Goal: Information Seeking & Learning: Learn about a topic

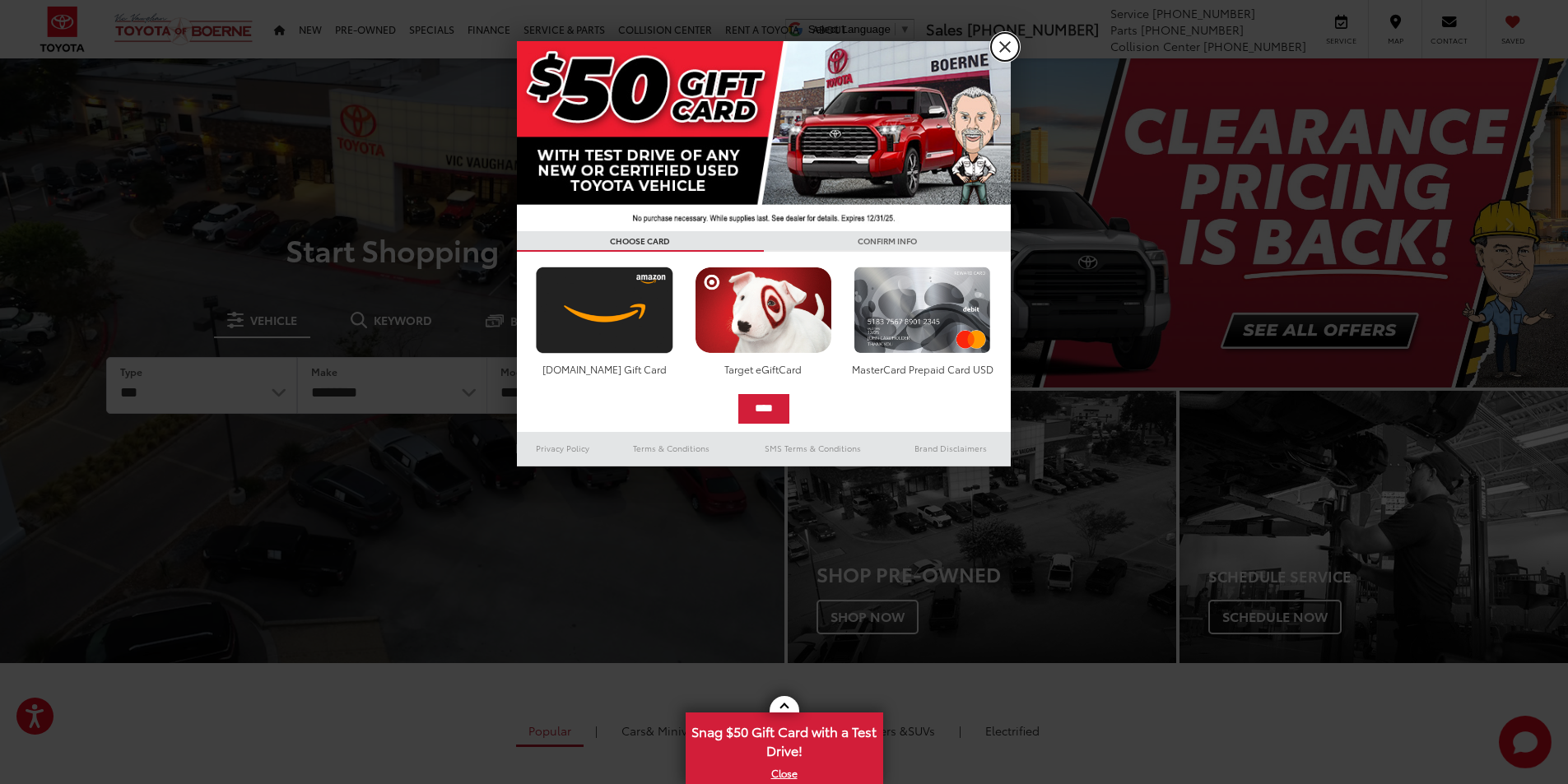
click at [997, 49] on link "X" at bounding box center [1005, 46] width 28 height 28
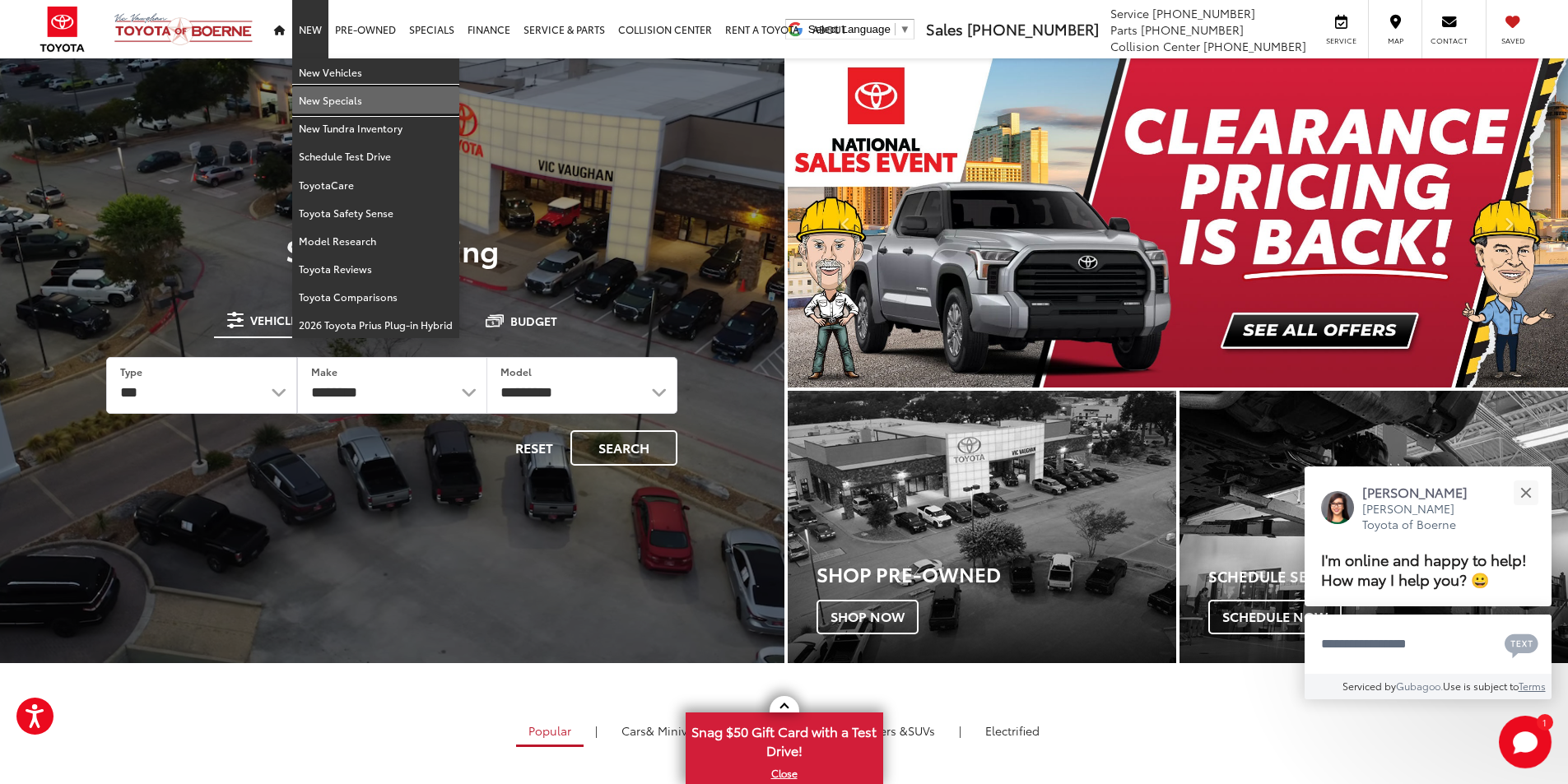
click at [321, 101] on link "New Specials" at bounding box center [376, 100] width 167 height 28
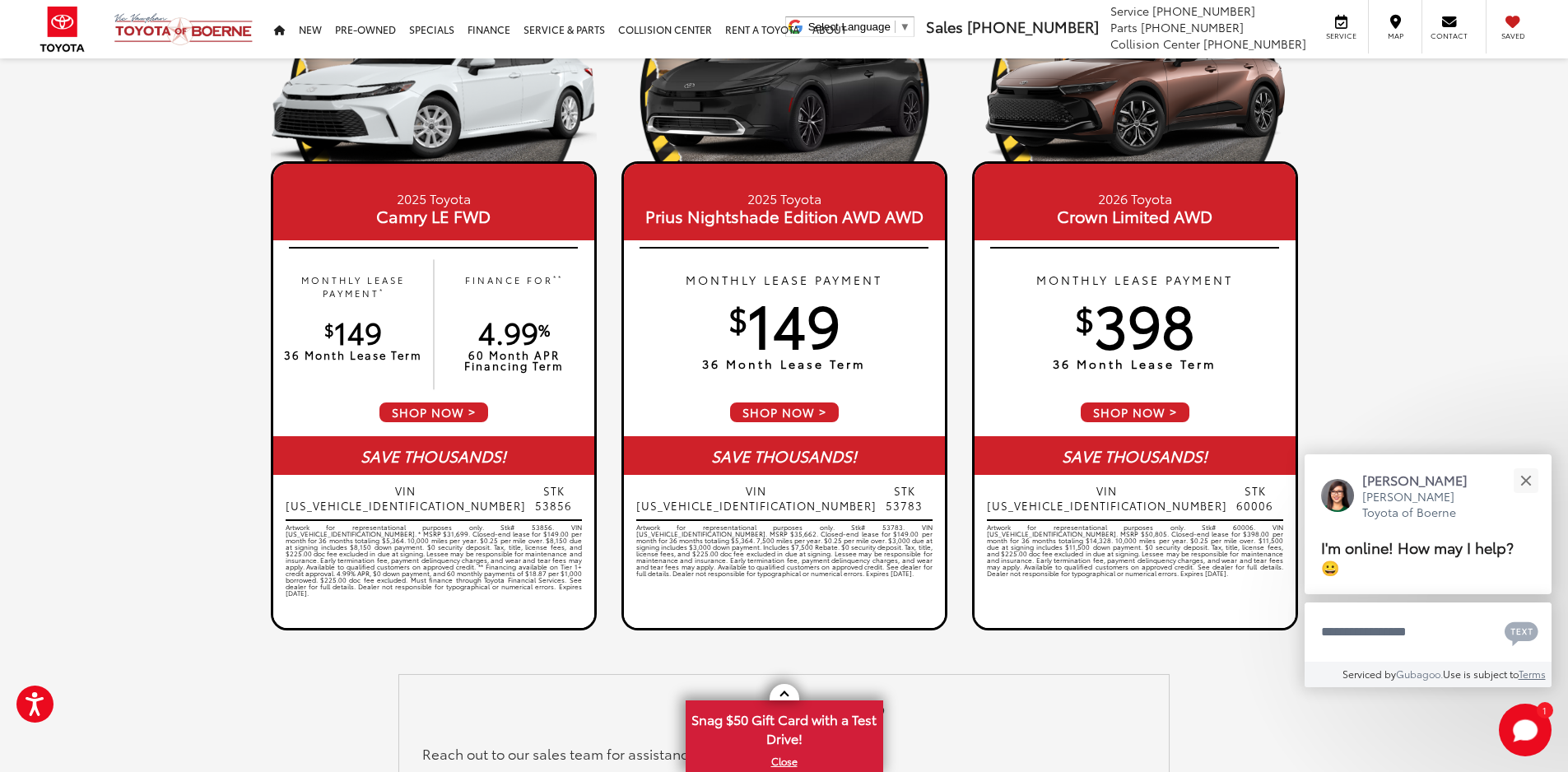
scroll to position [2280, 0]
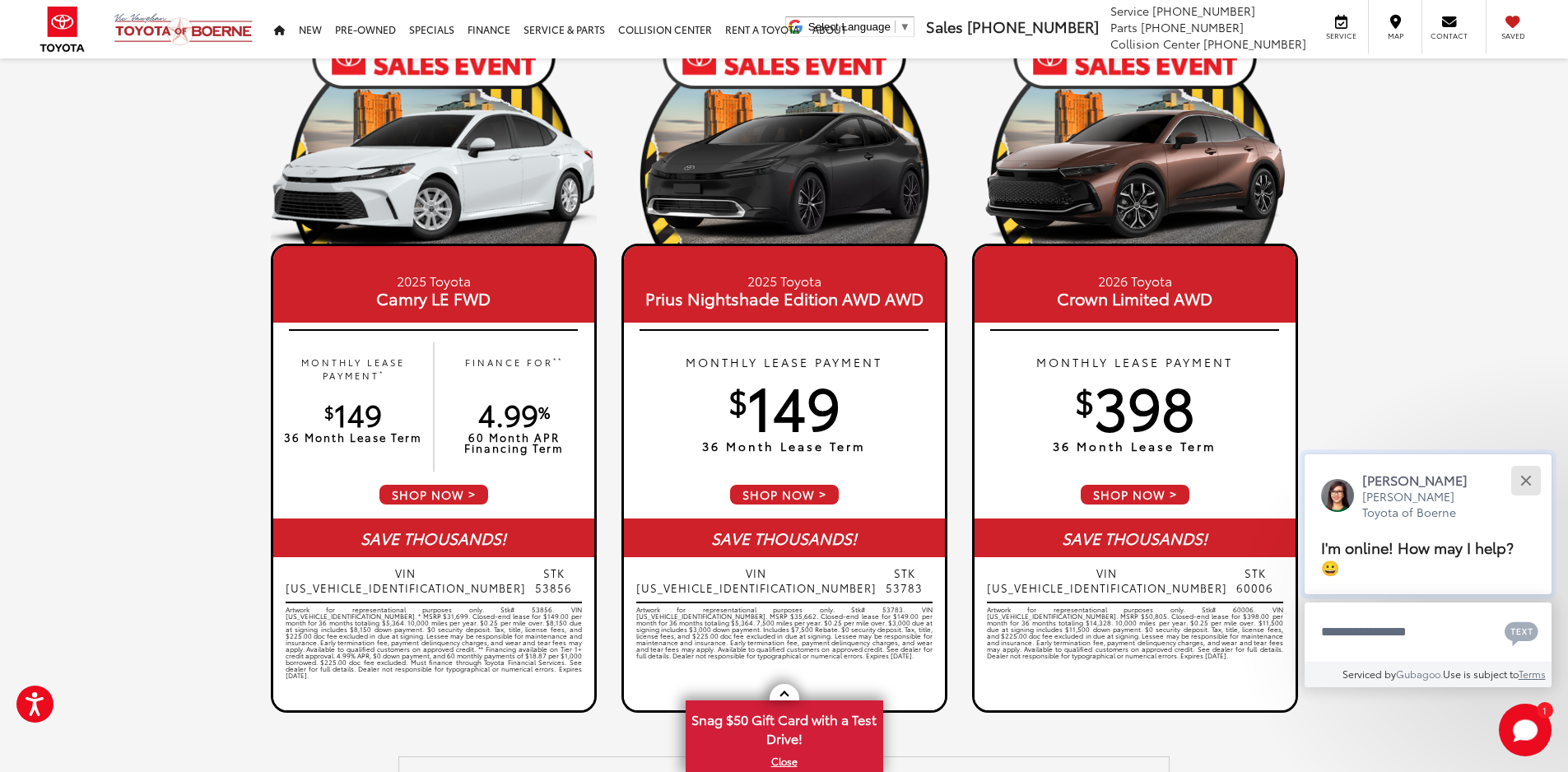
click at [1527, 478] on div "Close" at bounding box center [1525, 480] width 11 height 11
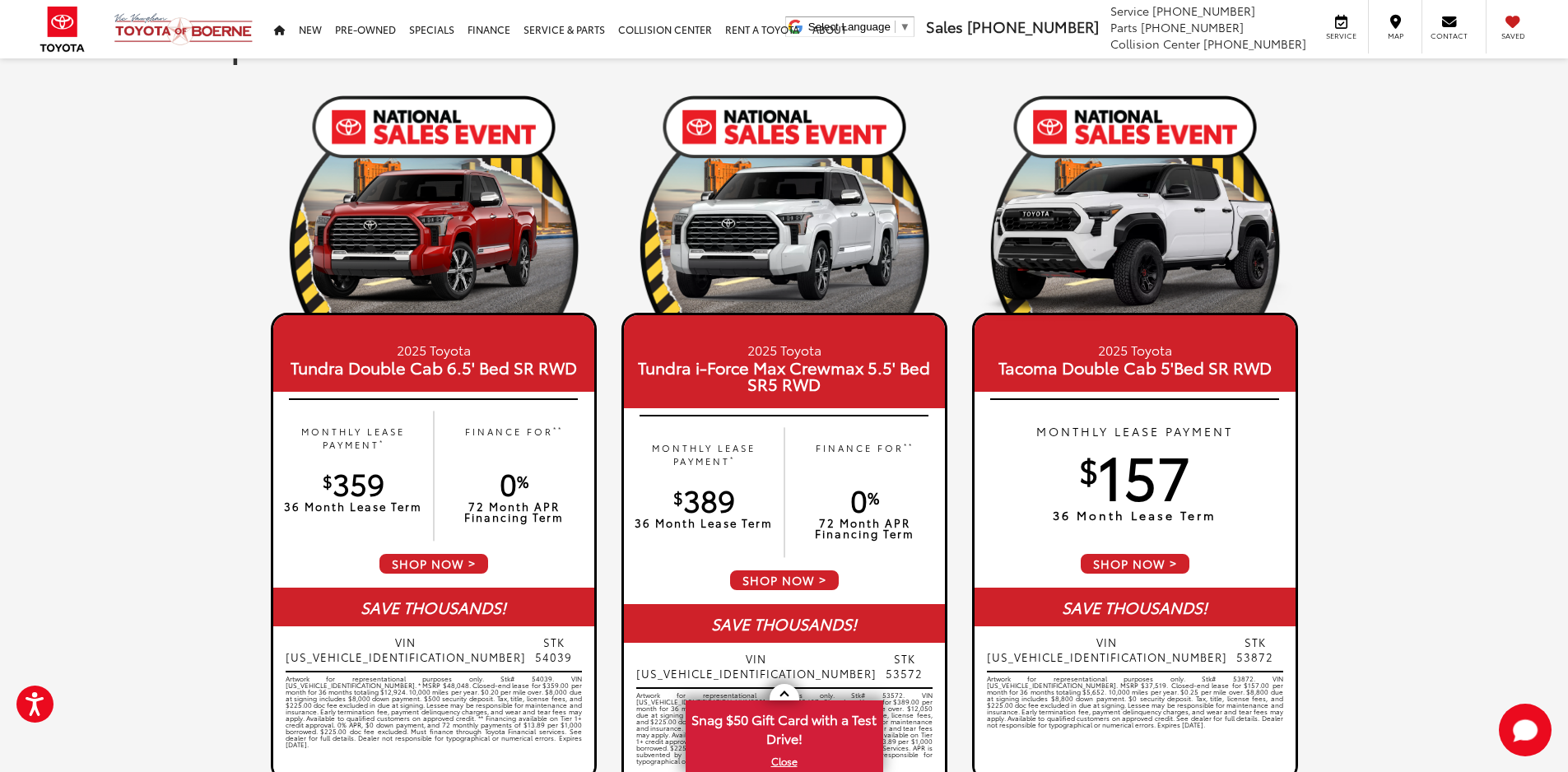
scroll to position [0, 0]
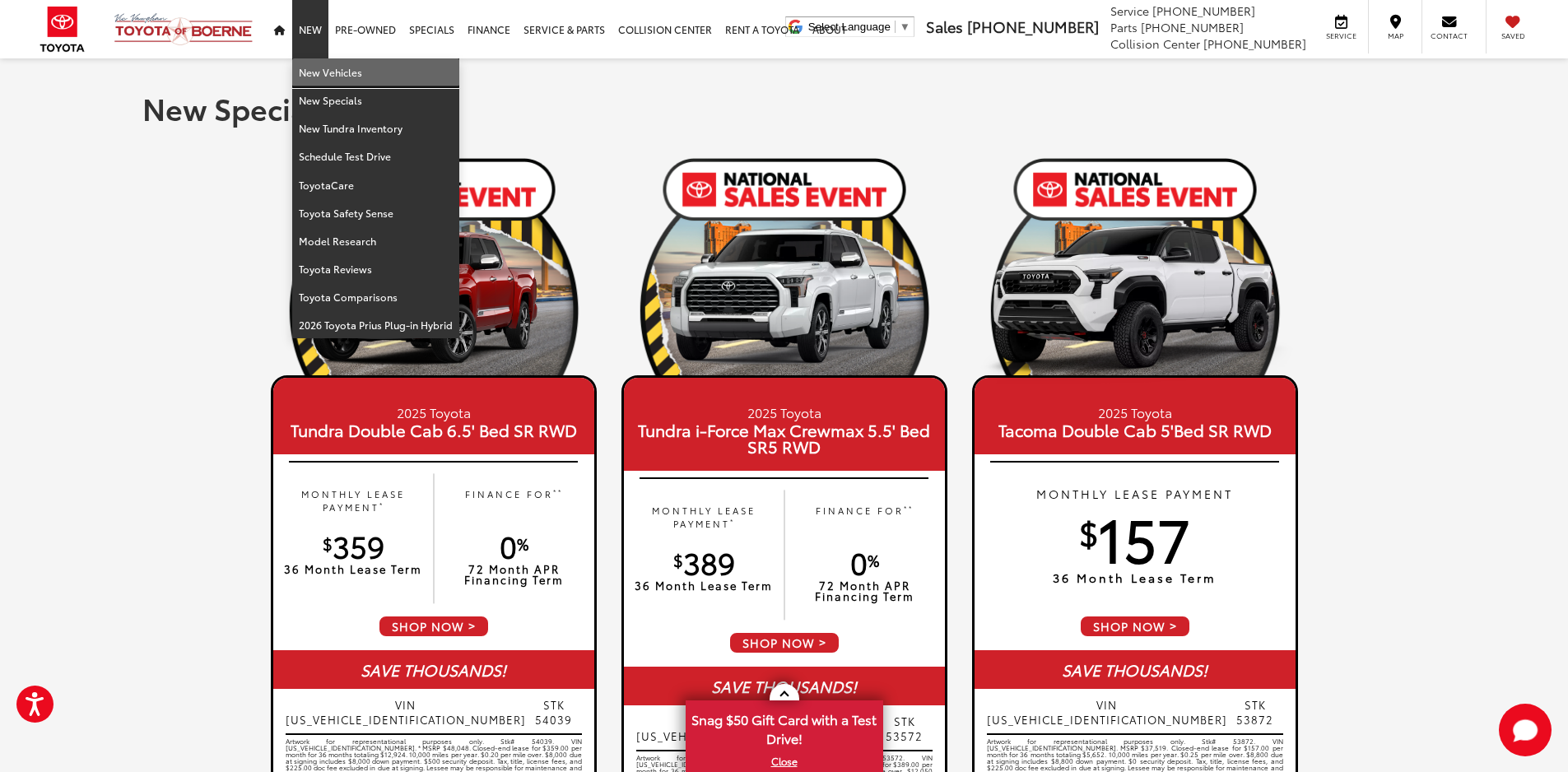
click at [313, 68] on link "New Vehicles" at bounding box center [376, 72] width 167 height 28
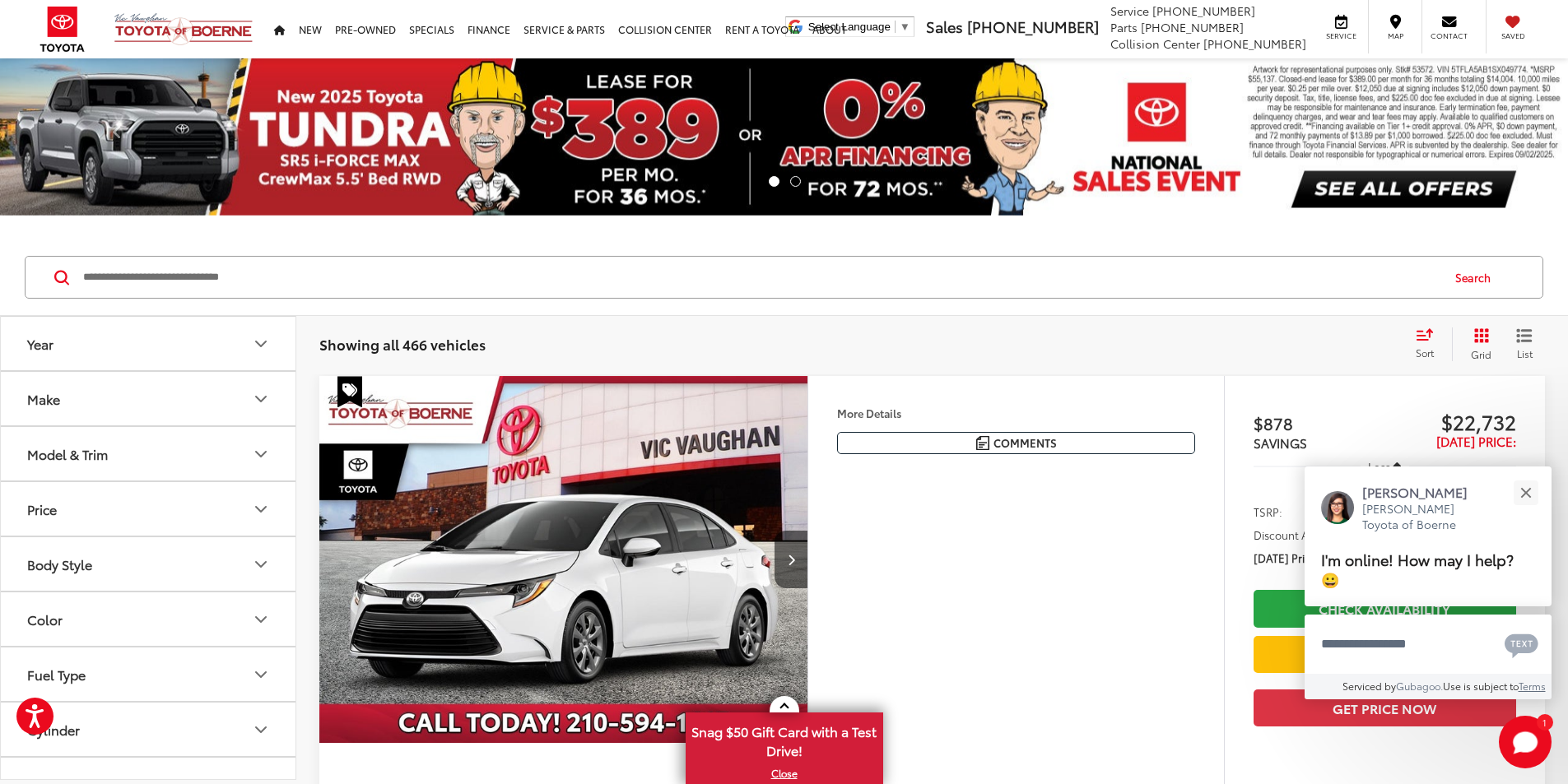
click at [141, 271] on input "Search by Make, Model, or Keyword" at bounding box center [760, 277] width 1358 height 40
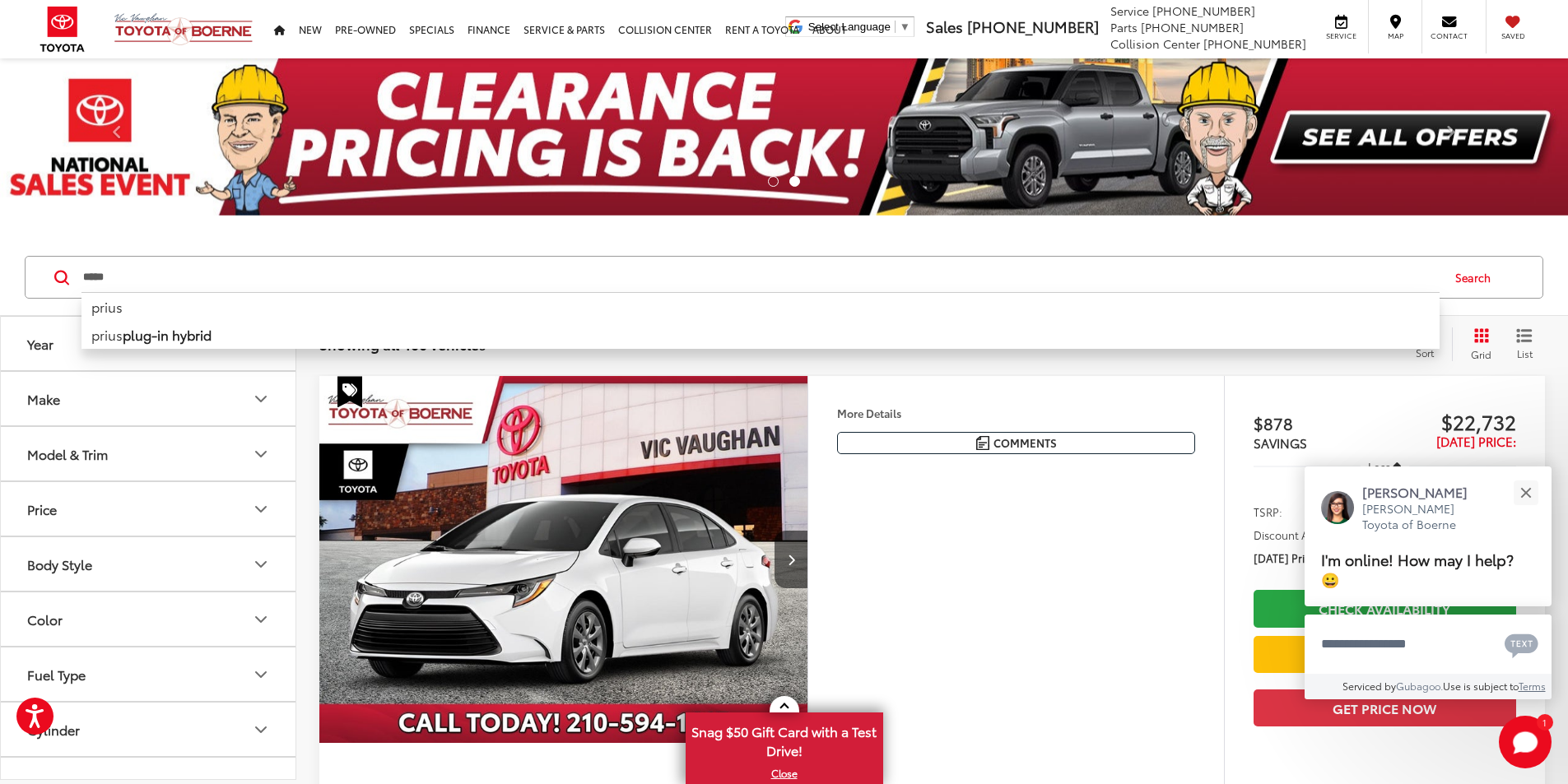
type input "*****"
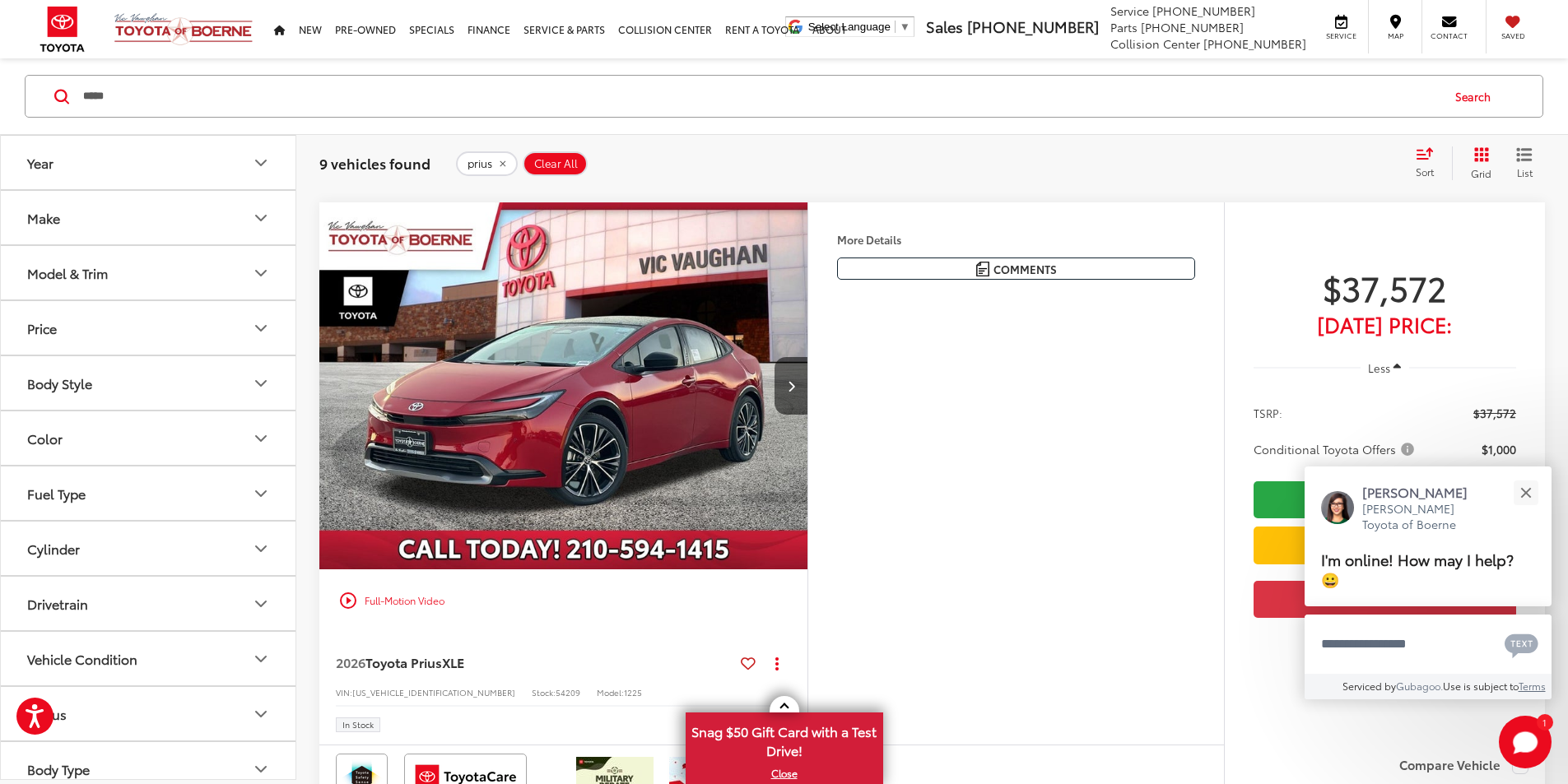
scroll to position [1481, 0]
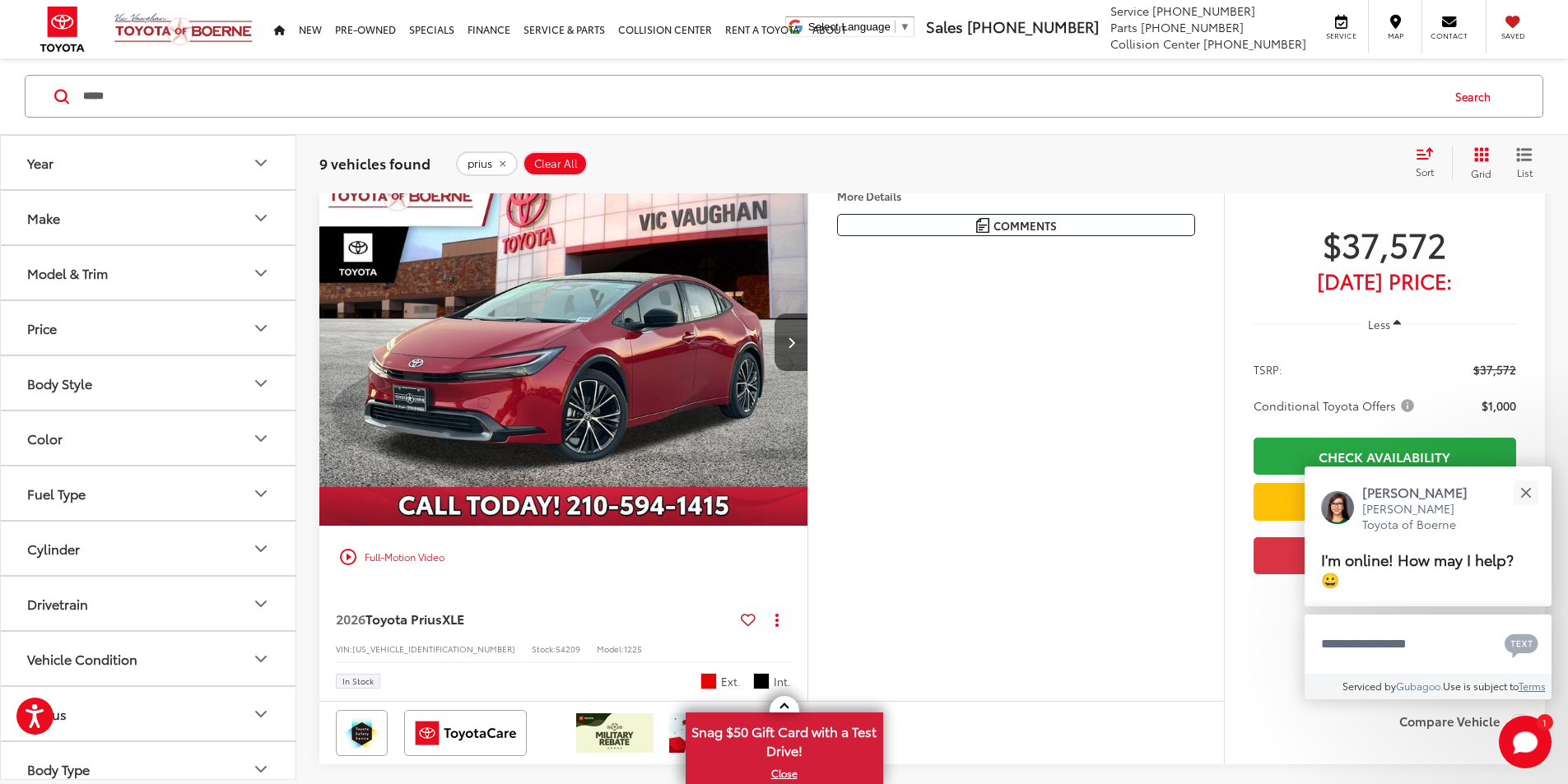
click at [781, 527] on img "2026 Toyota Prius XLE 0" at bounding box center [564, 342] width 491 height 368
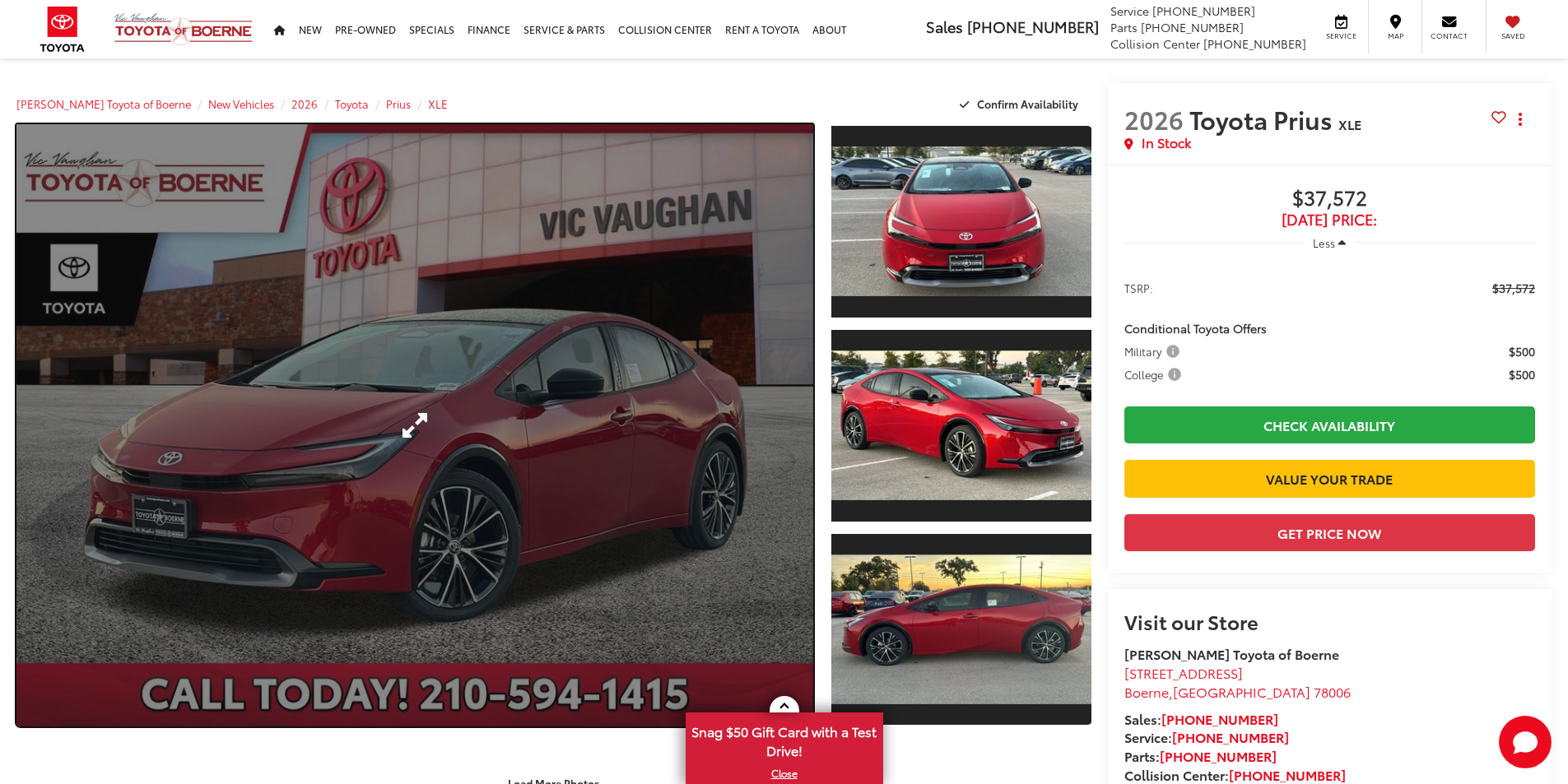
click at [459, 475] on link "Expand Photo 0" at bounding box center [415, 425] width 797 height 603
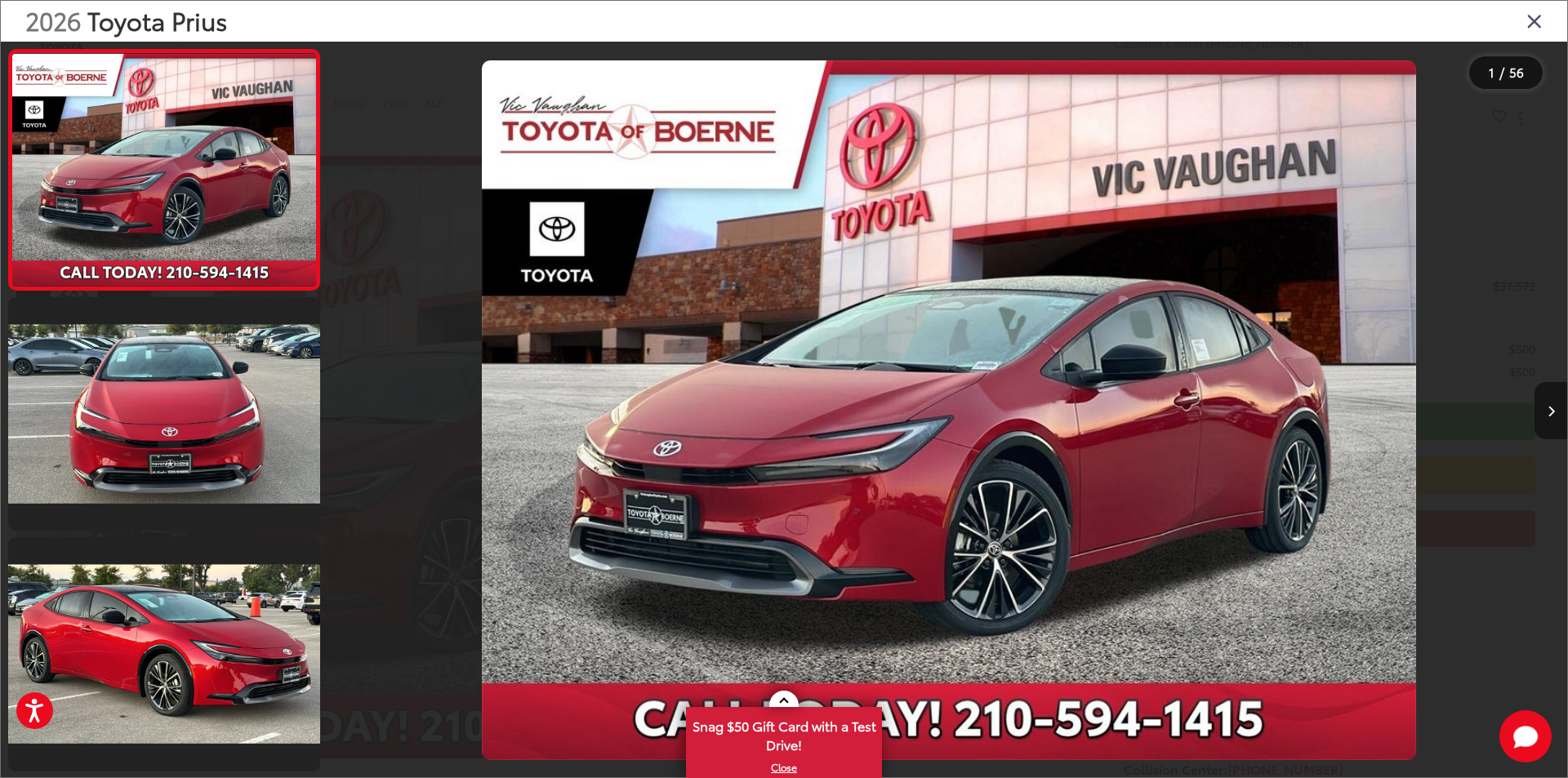
click at [1549, 406] on icon "Next image" at bounding box center [1550, 412] width 8 height 12
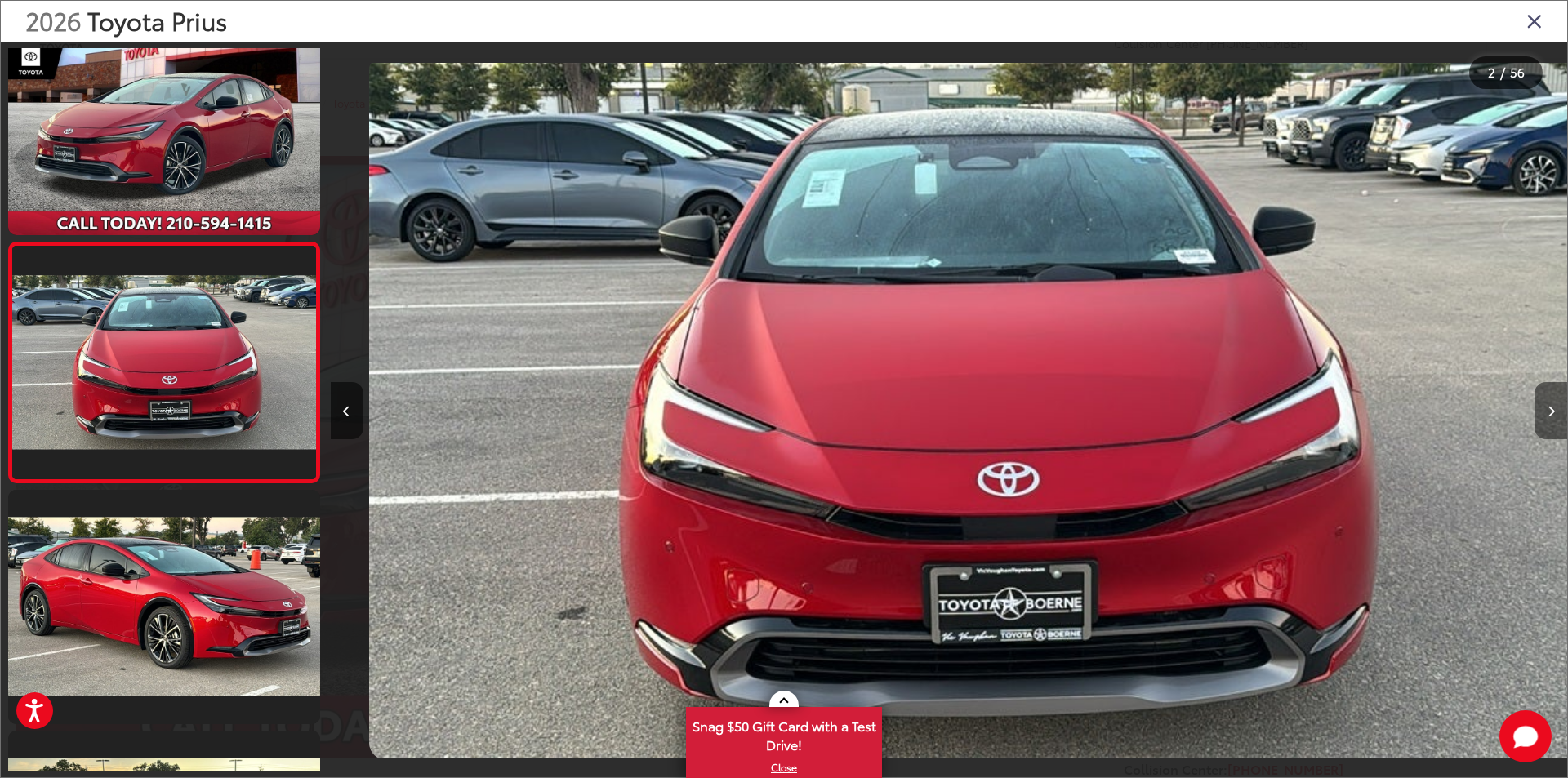
scroll to position [0, 1236]
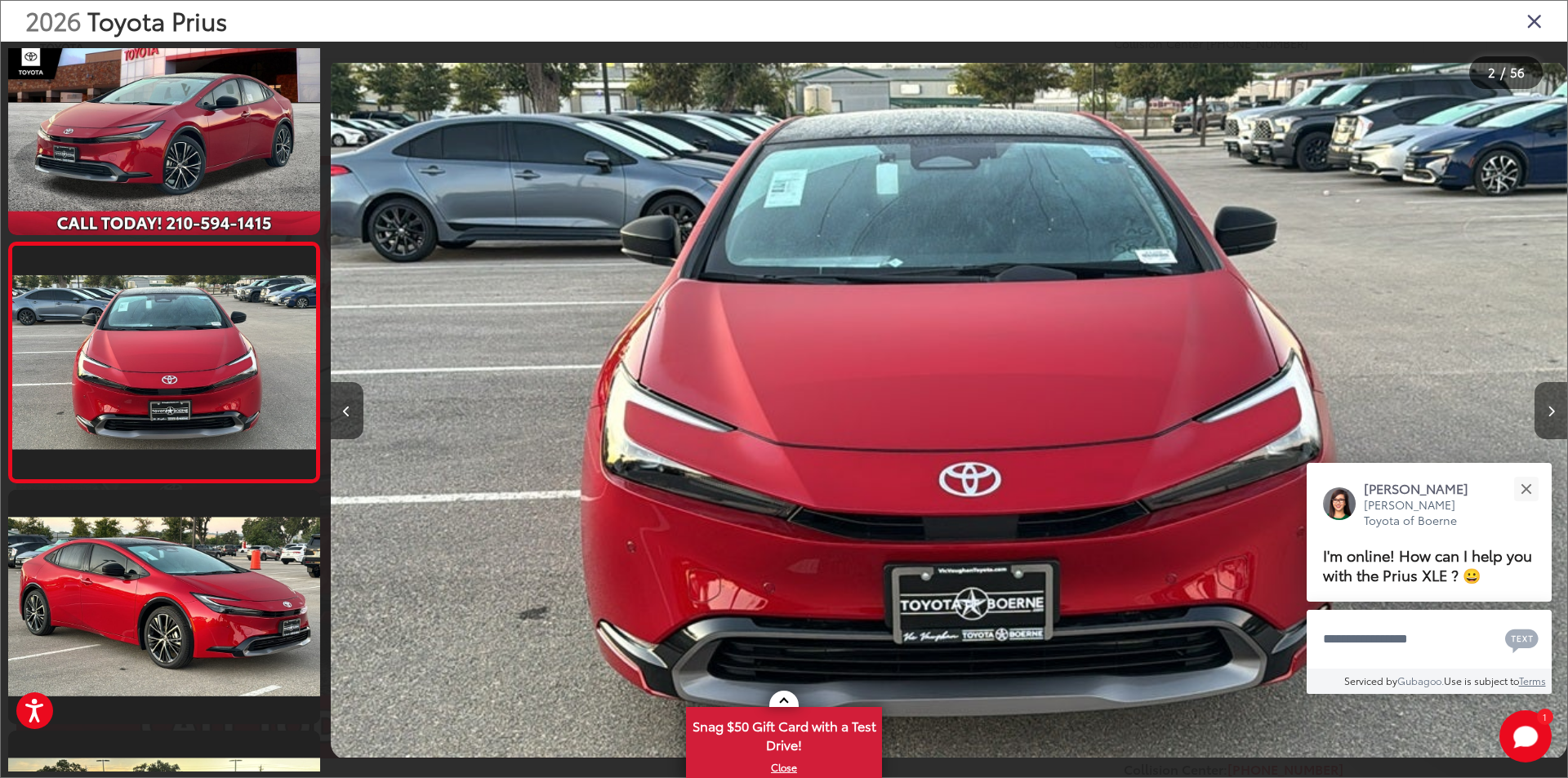
click at [1550, 412] on icon "Next image" at bounding box center [1550, 412] width 8 height 12
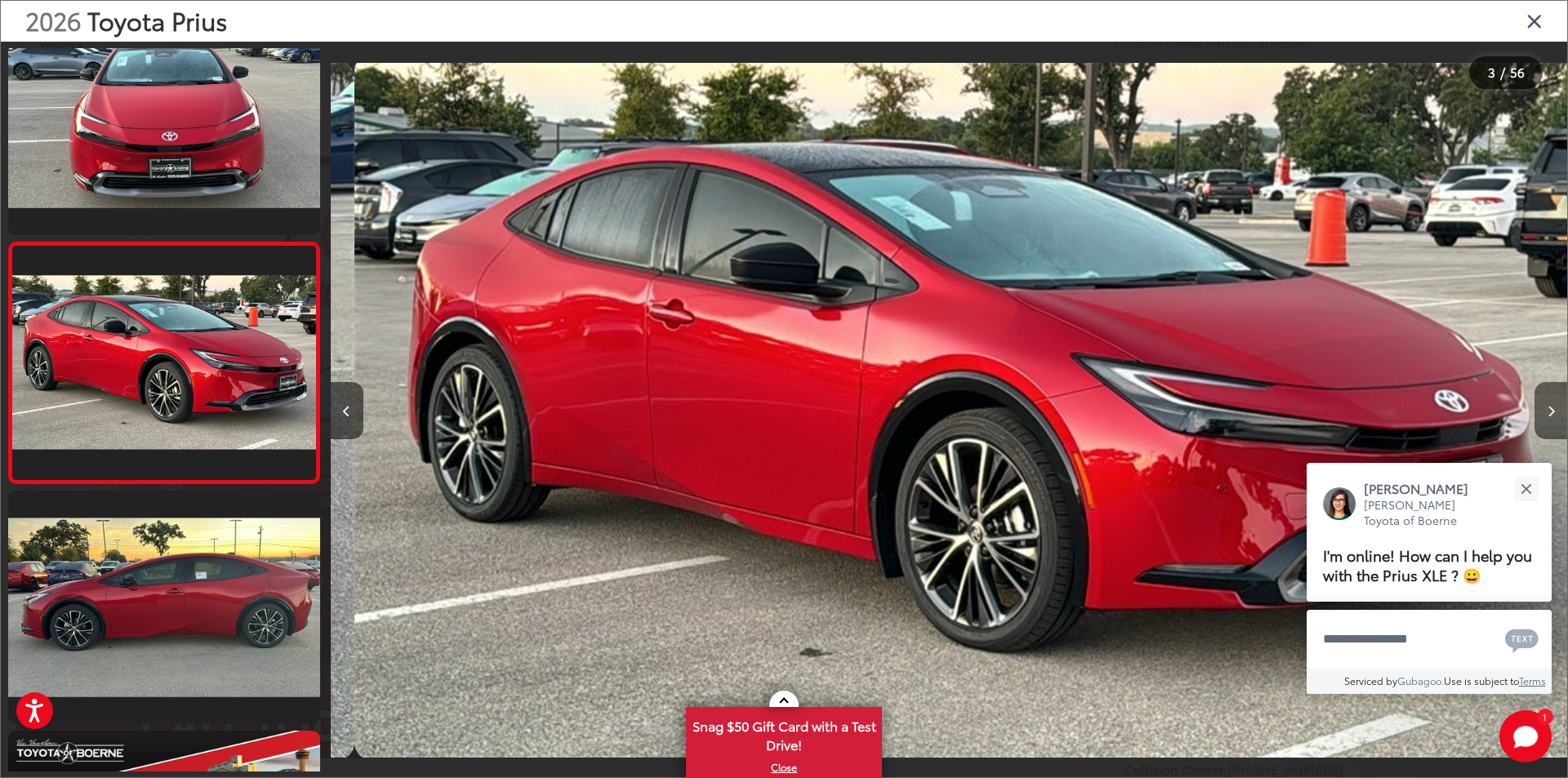
scroll to position [0, 2473]
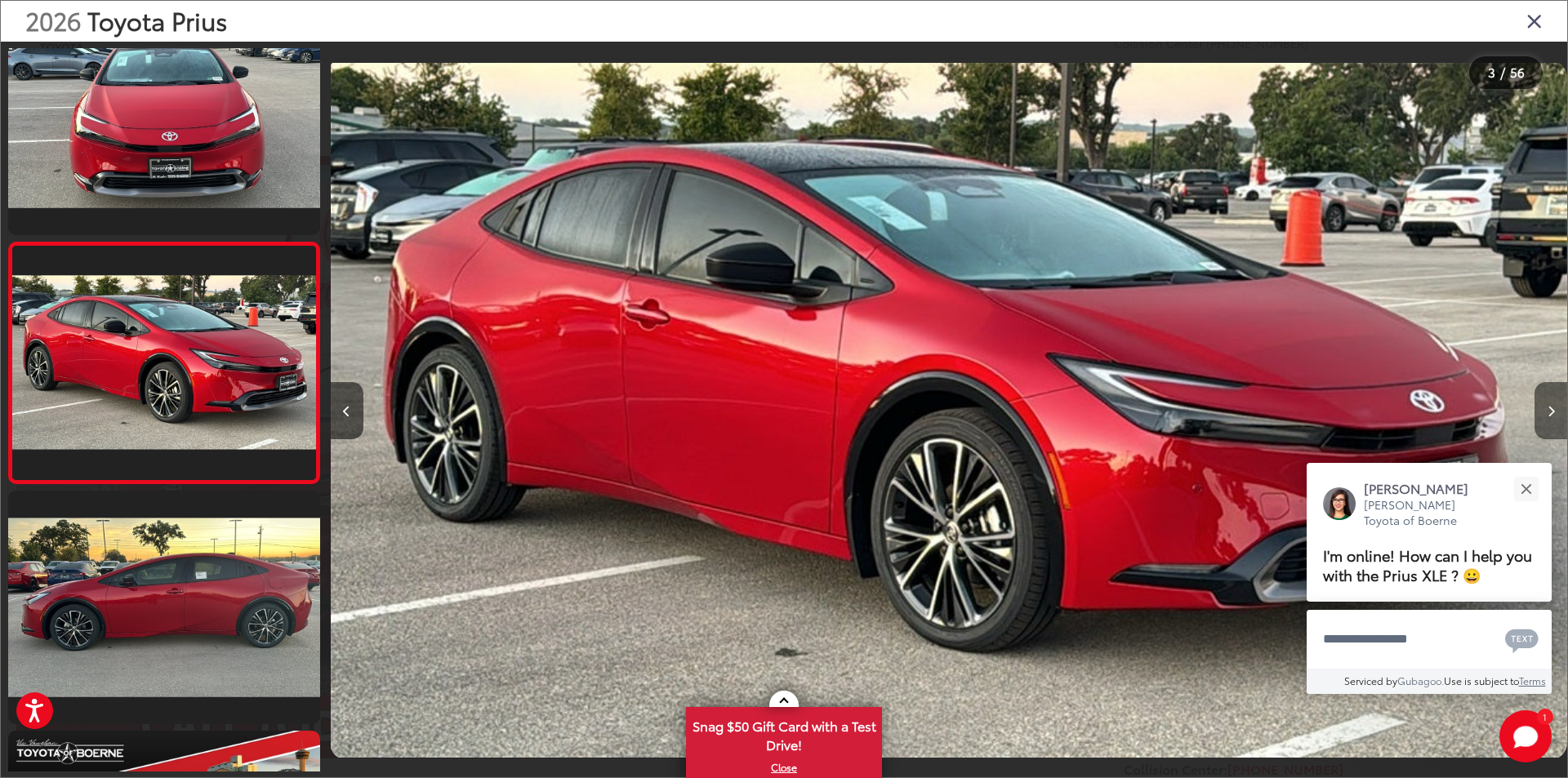
click at [1551, 412] on icon "Next image" at bounding box center [1550, 412] width 8 height 12
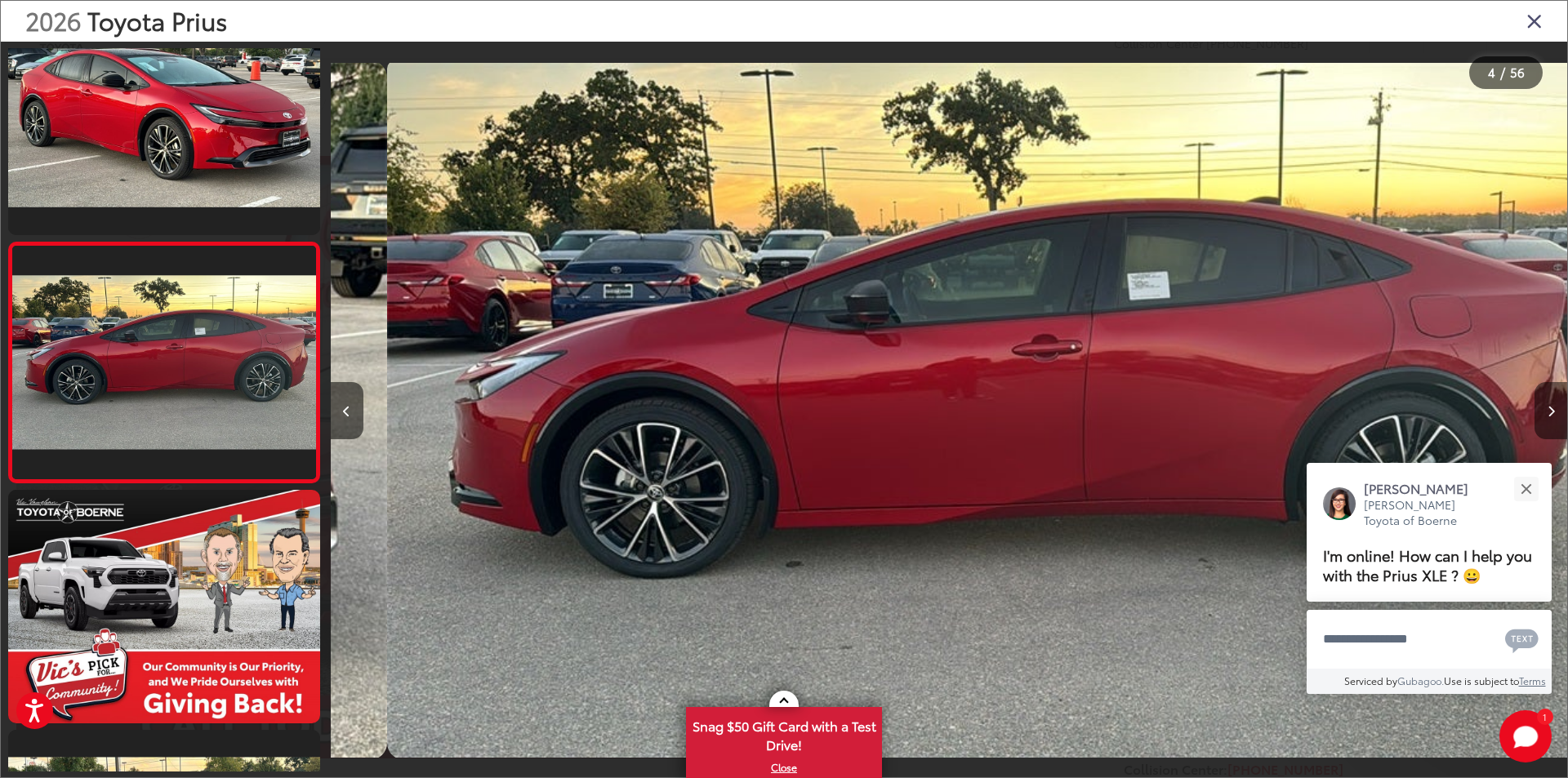
scroll to position [0, 3710]
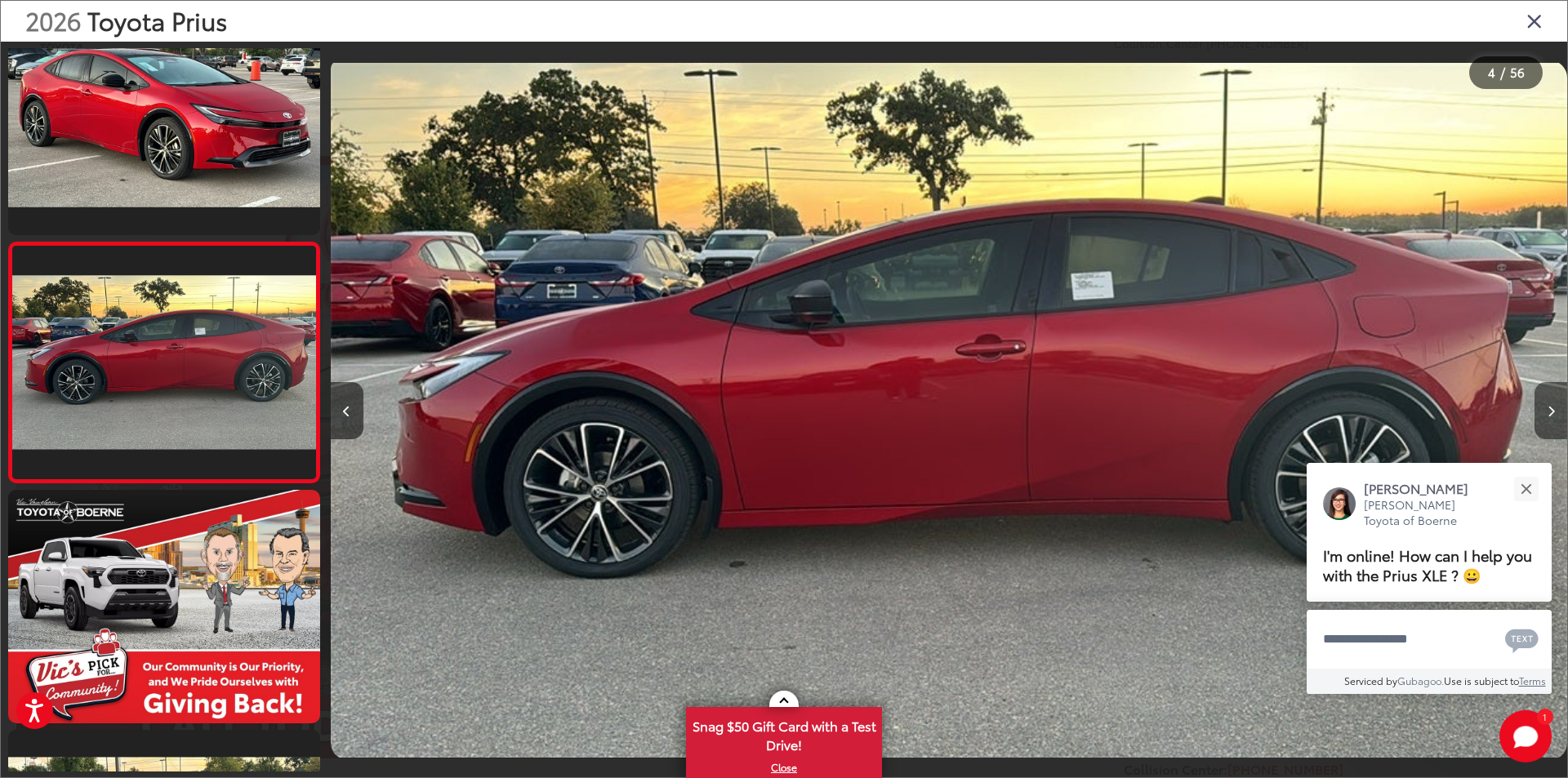
click at [1545, 412] on button "Next image" at bounding box center [1550, 411] width 33 height 57
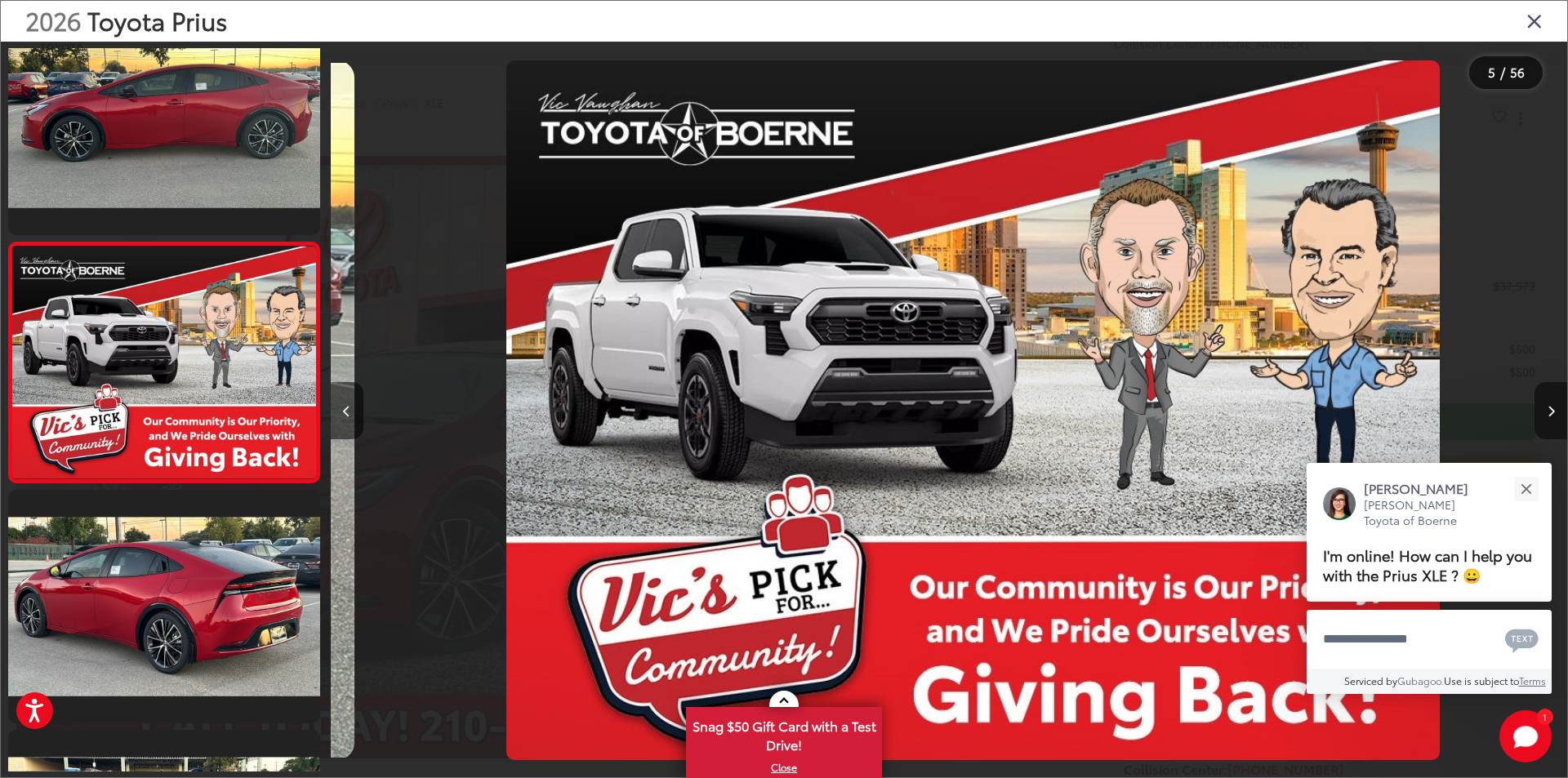
scroll to position [0, 4947]
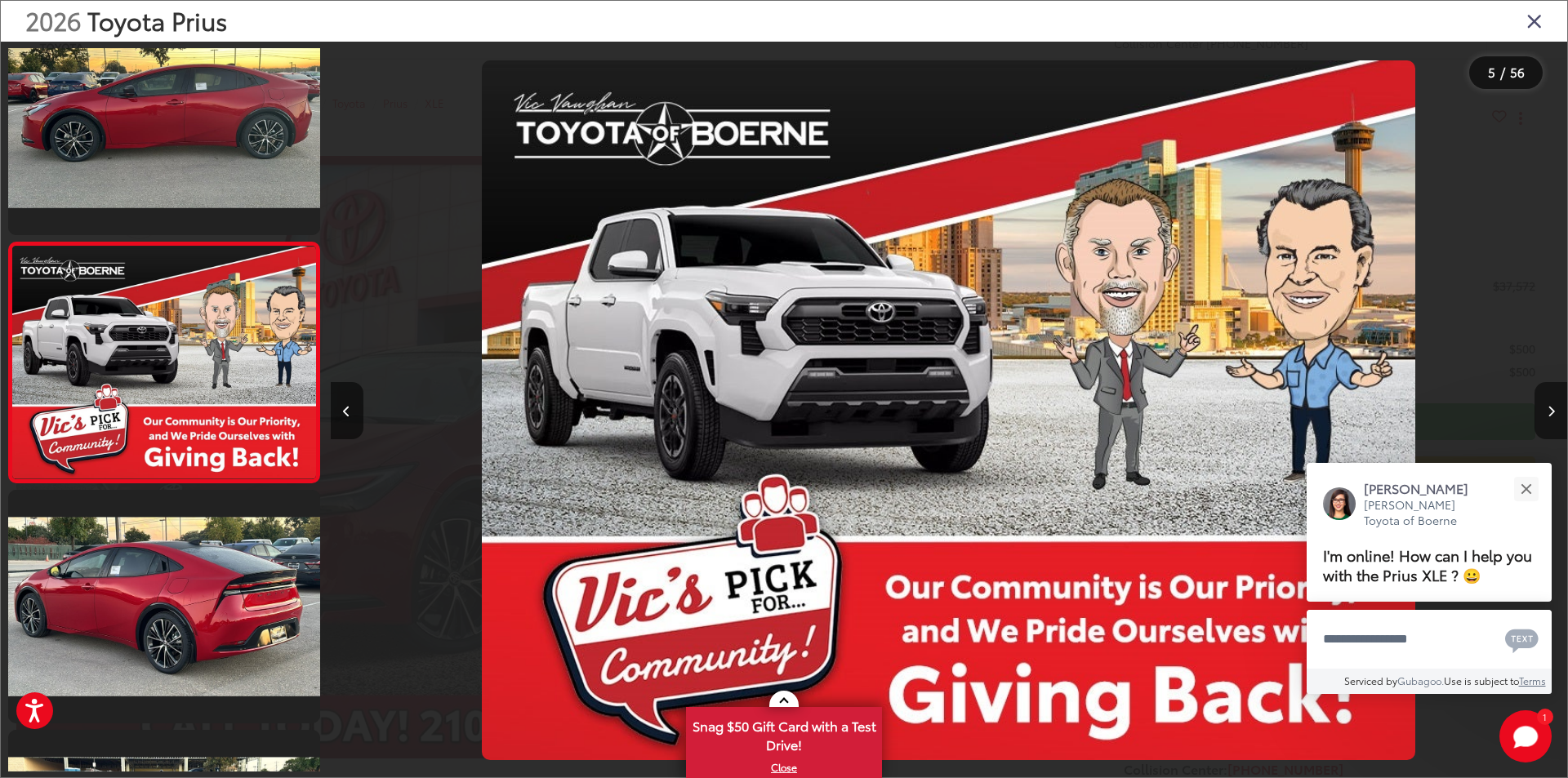
click at [1543, 412] on button "Next image" at bounding box center [1550, 411] width 33 height 57
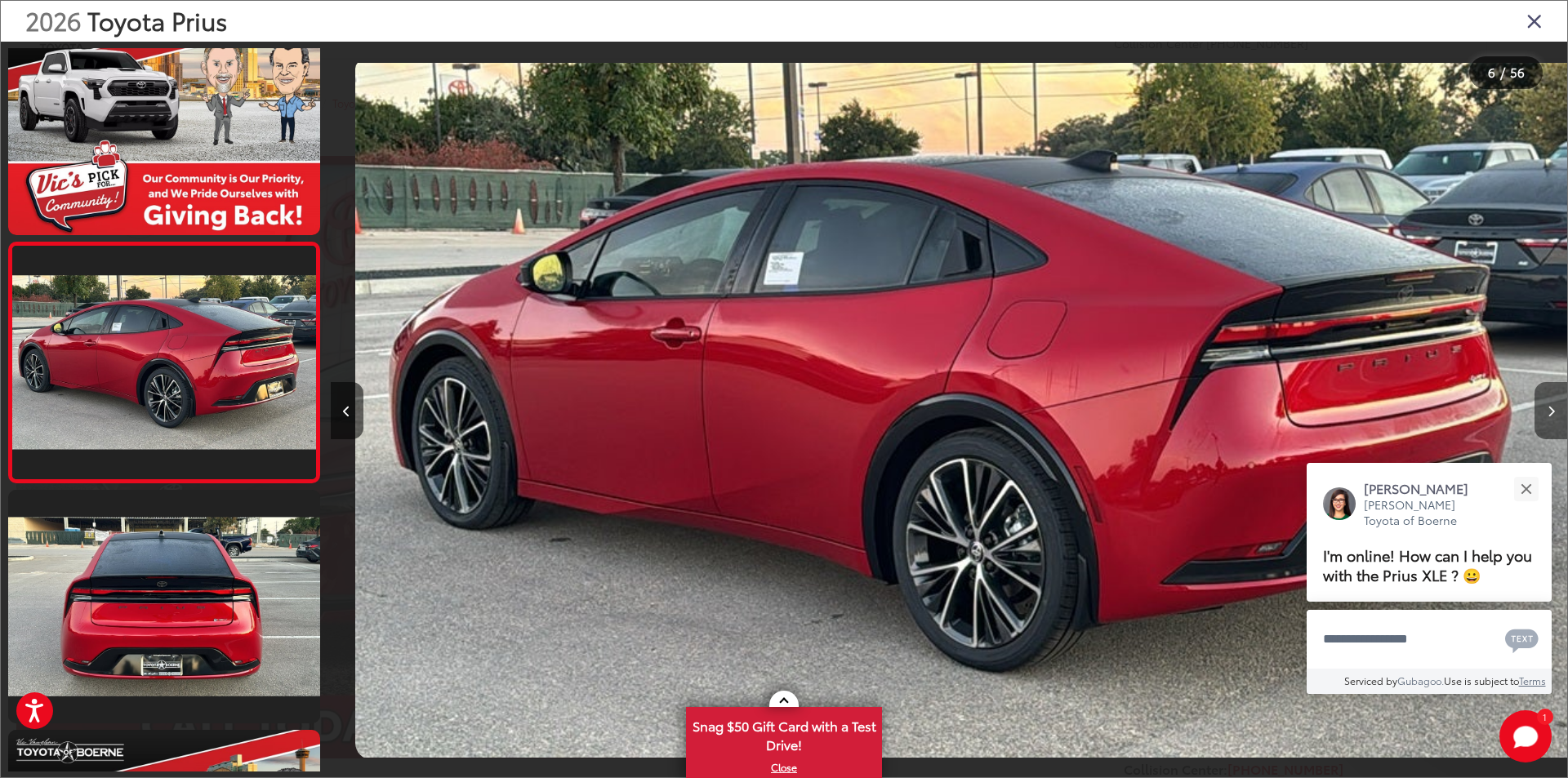
scroll to position [0, 6183]
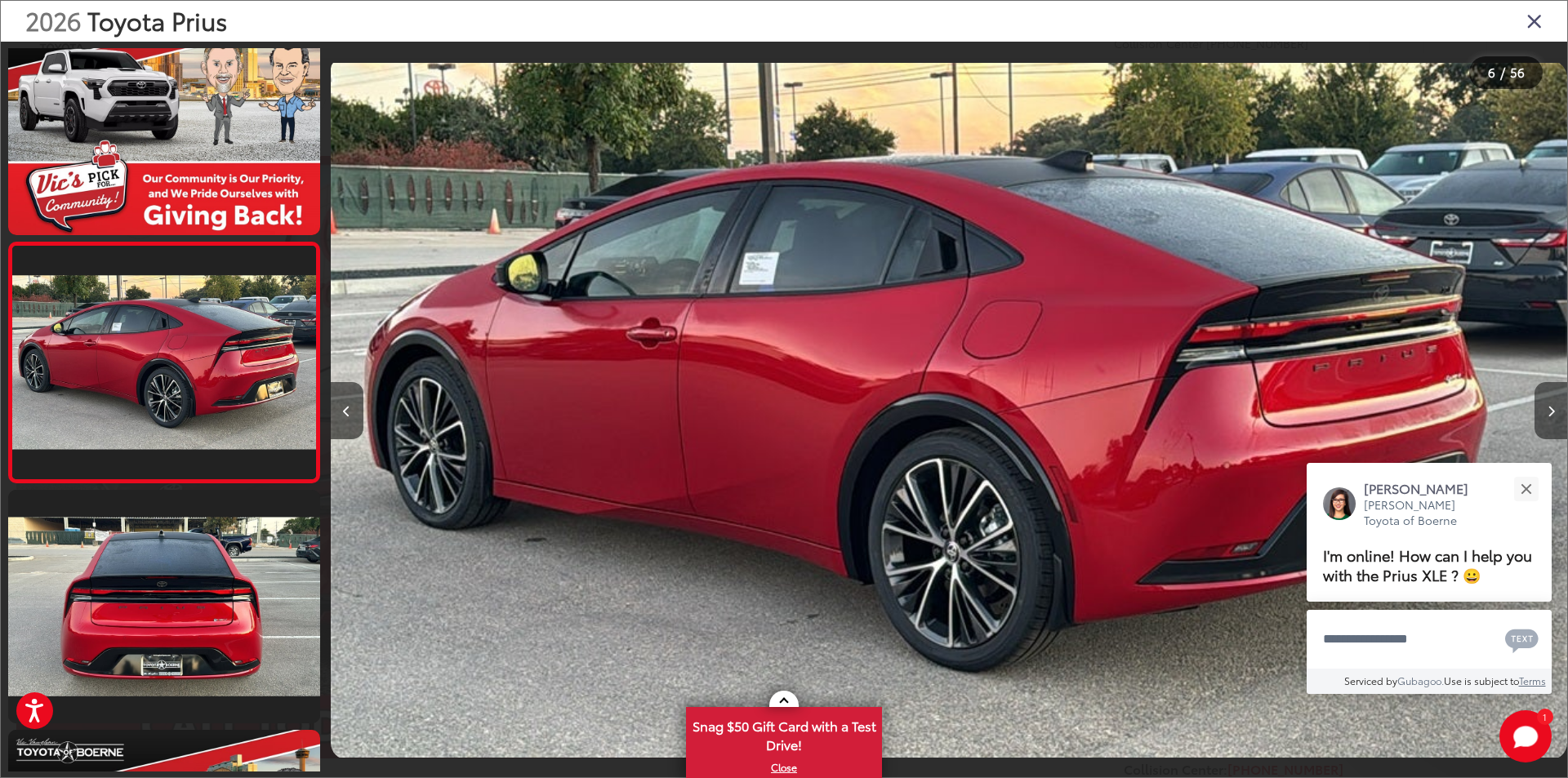
click at [1541, 412] on button "Next image" at bounding box center [1550, 411] width 33 height 57
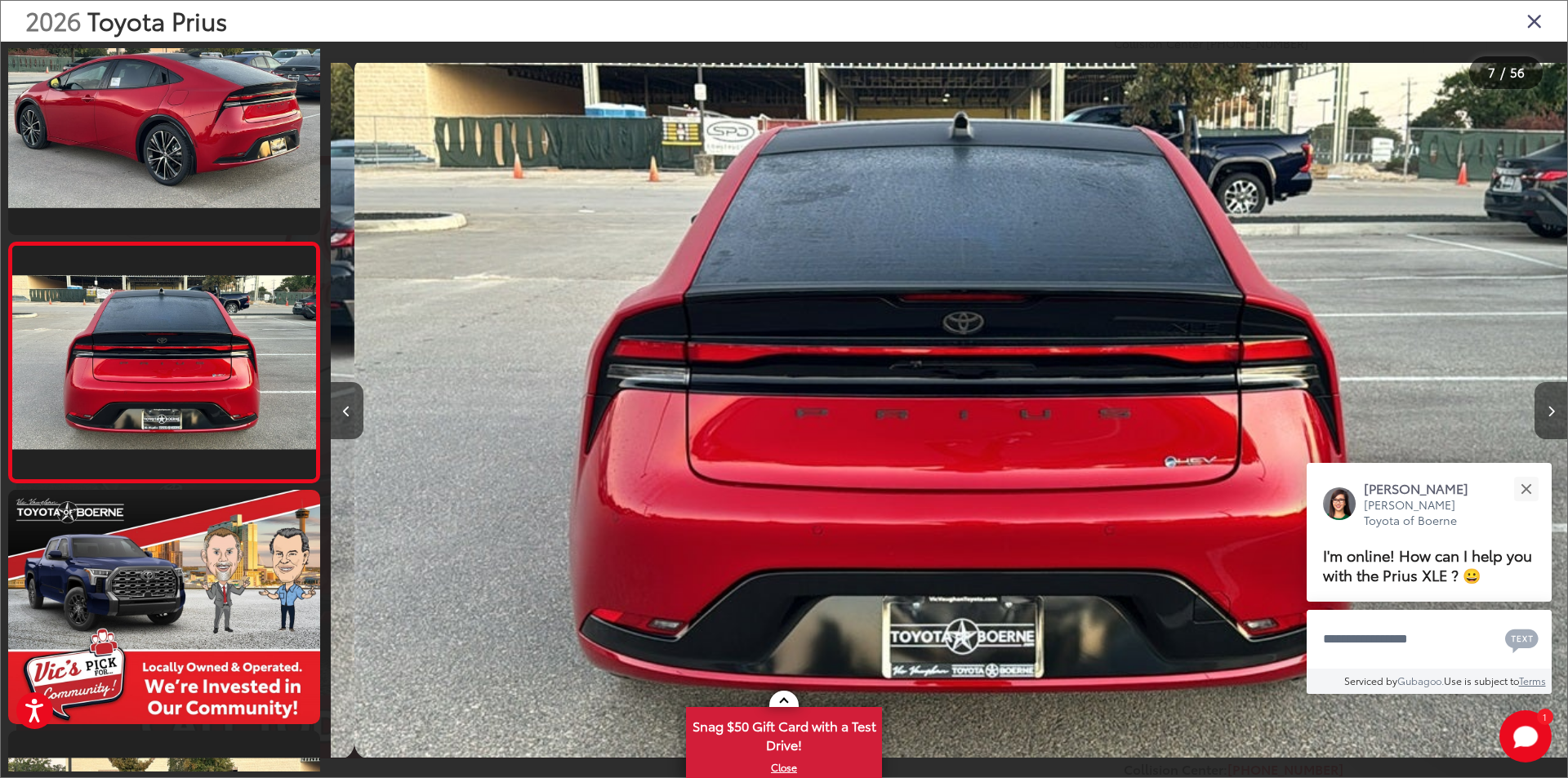
scroll to position [0, 7419]
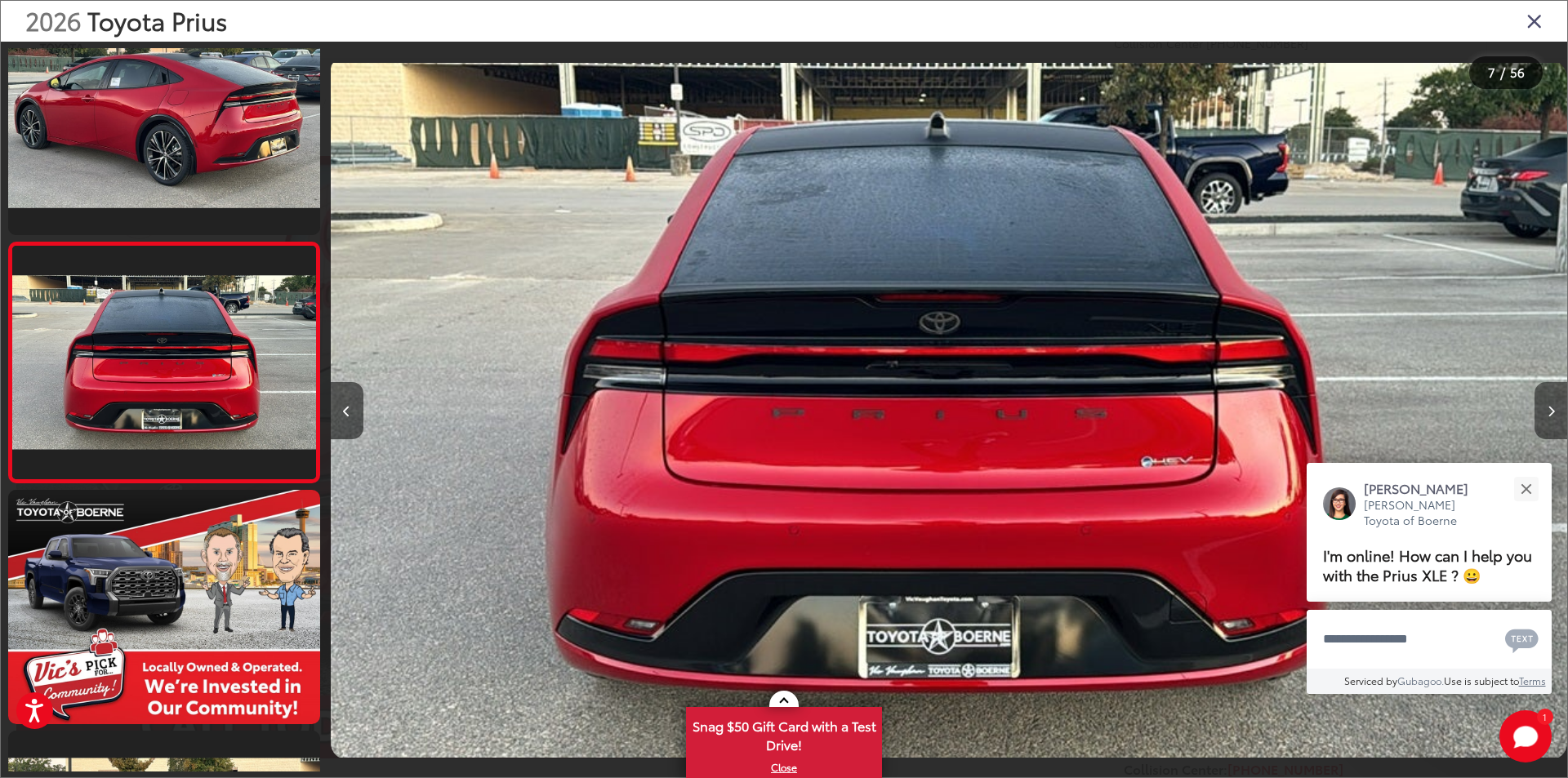
click at [1541, 412] on button "Next image" at bounding box center [1550, 411] width 33 height 57
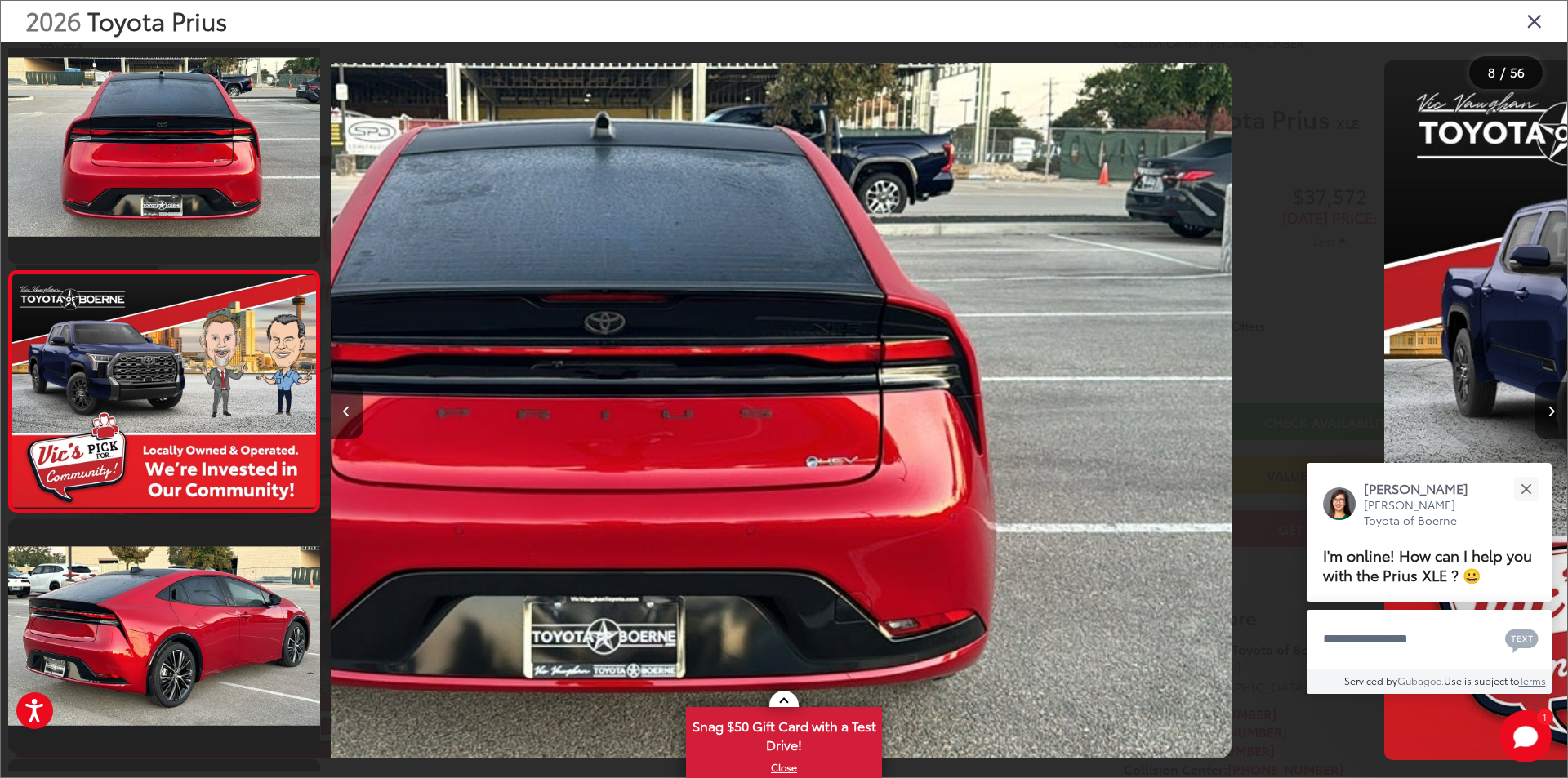
scroll to position [1489, 0]
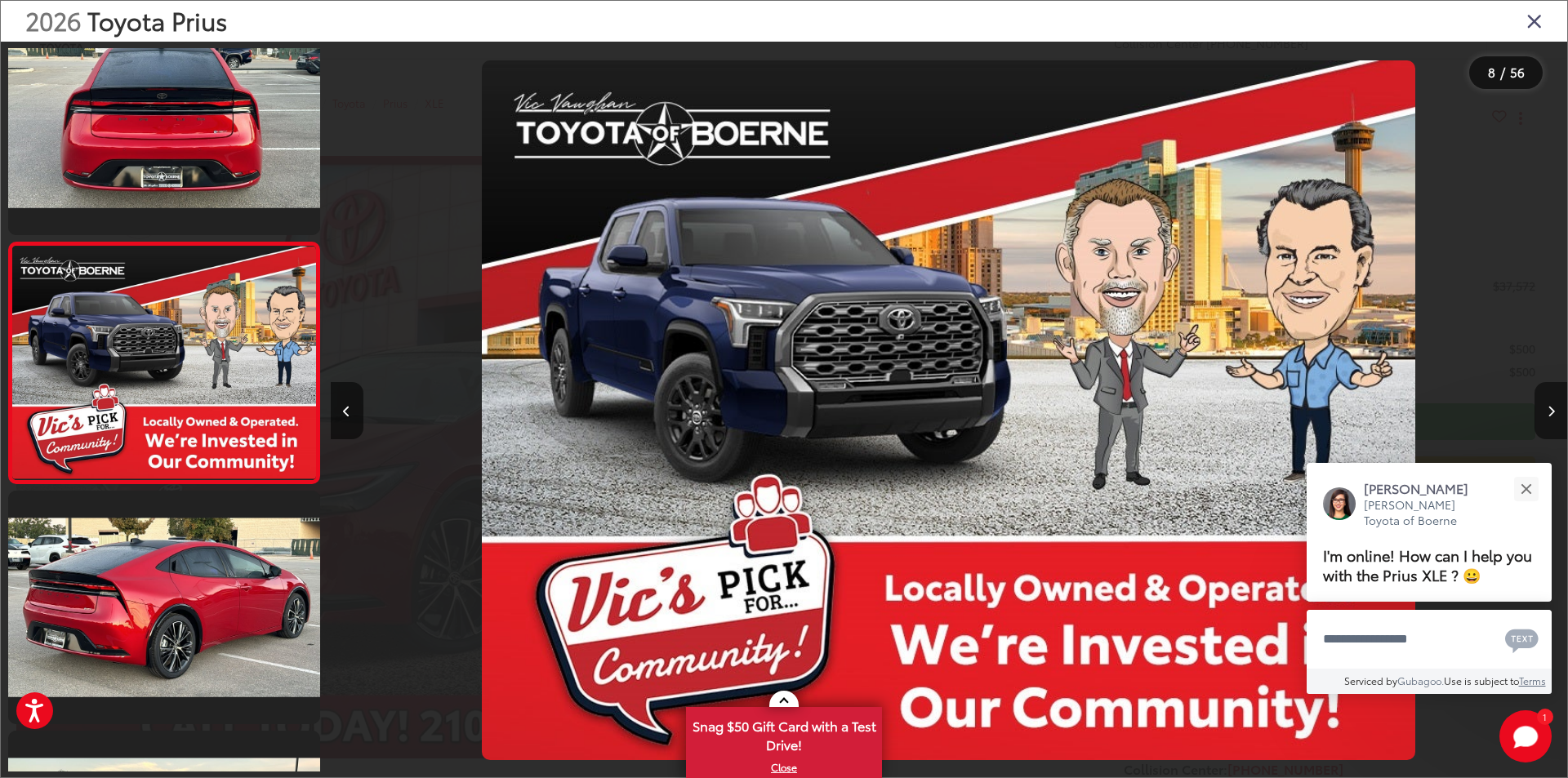
click at [1541, 412] on button "Next image" at bounding box center [1550, 411] width 33 height 57
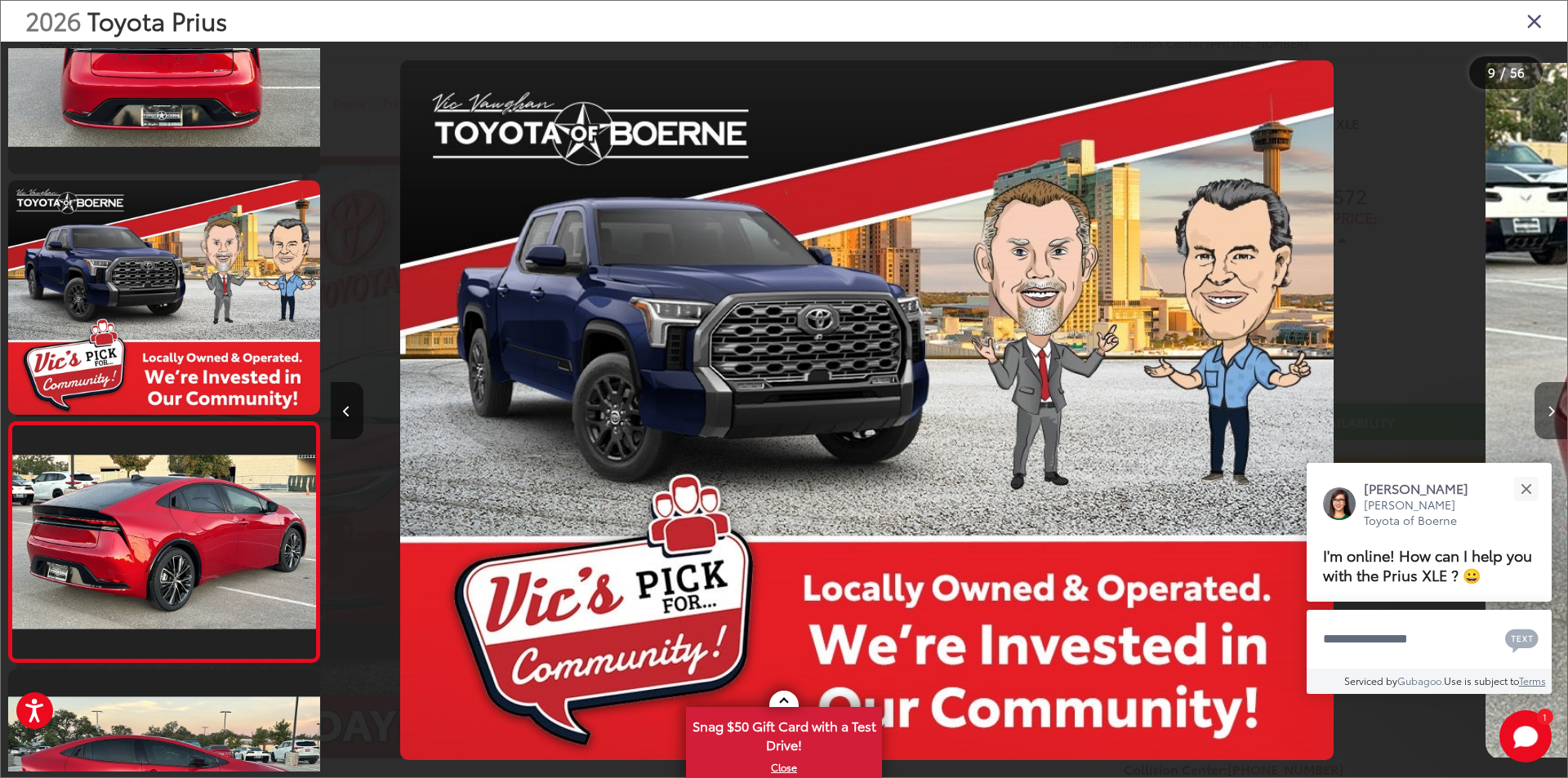
scroll to position [0, 0]
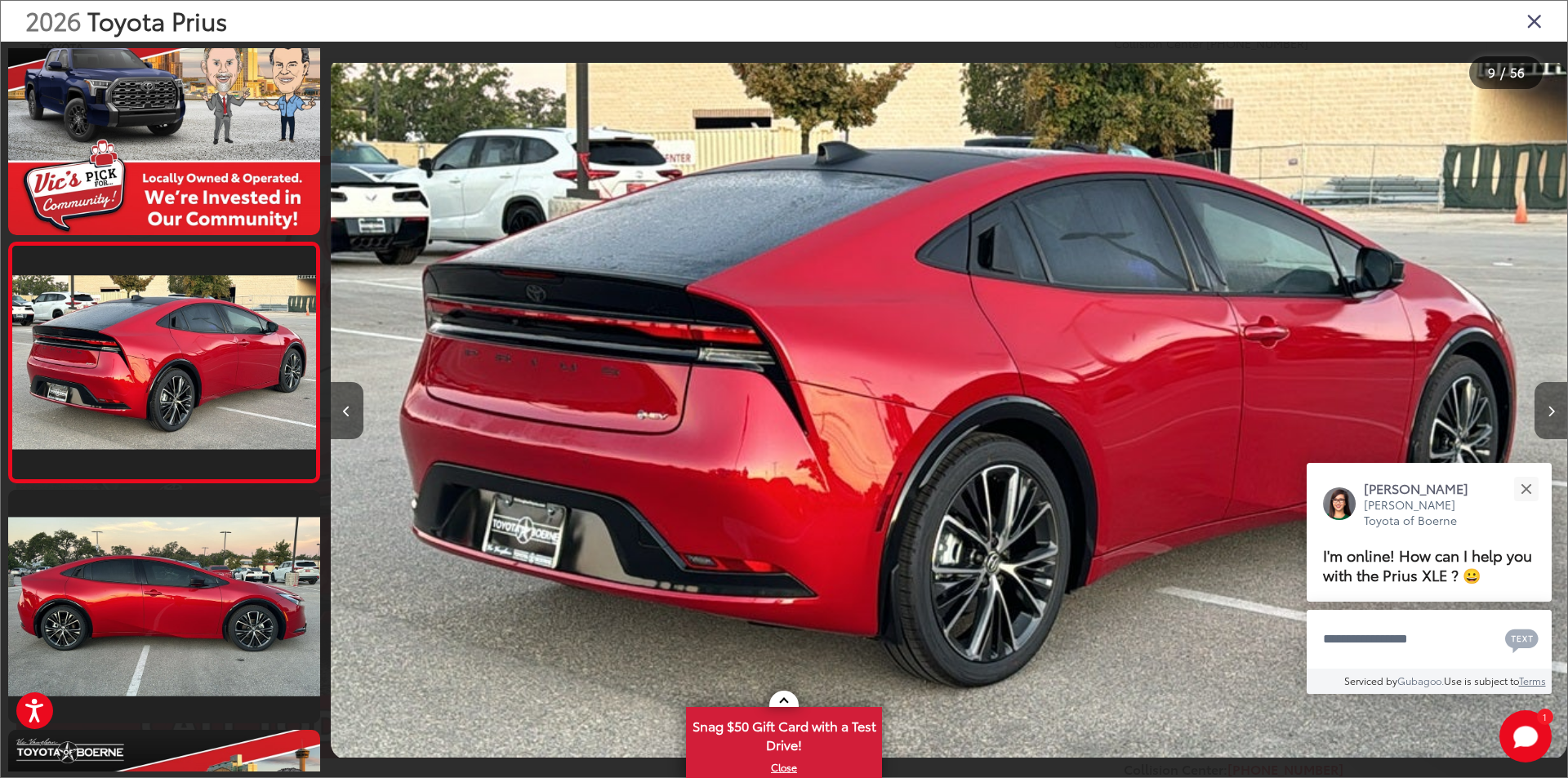
click at [1550, 412] on icon "Next image" at bounding box center [1550, 412] width 8 height 12
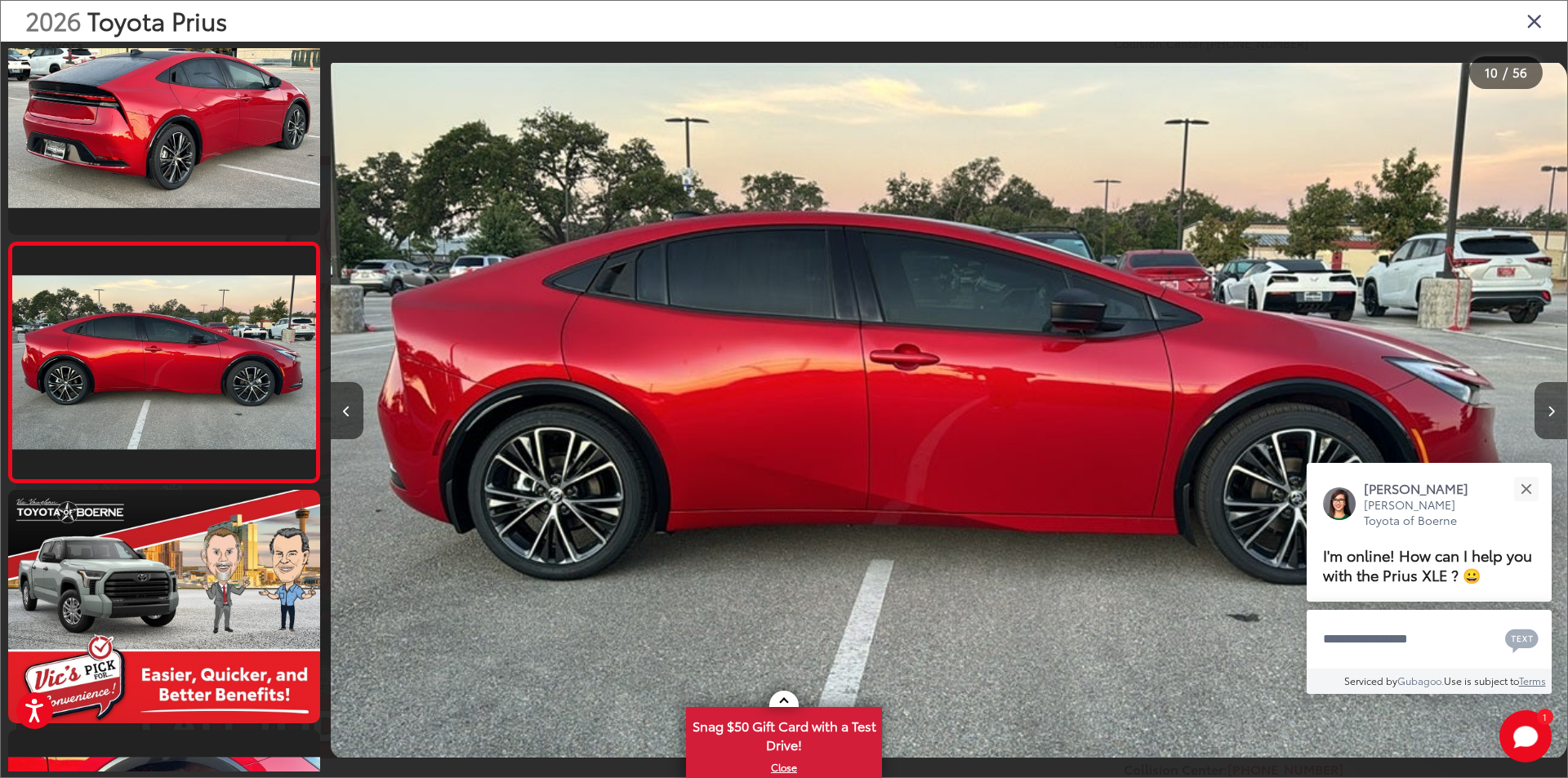
click at [1550, 412] on icon "Next image" at bounding box center [1550, 412] width 8 height 12
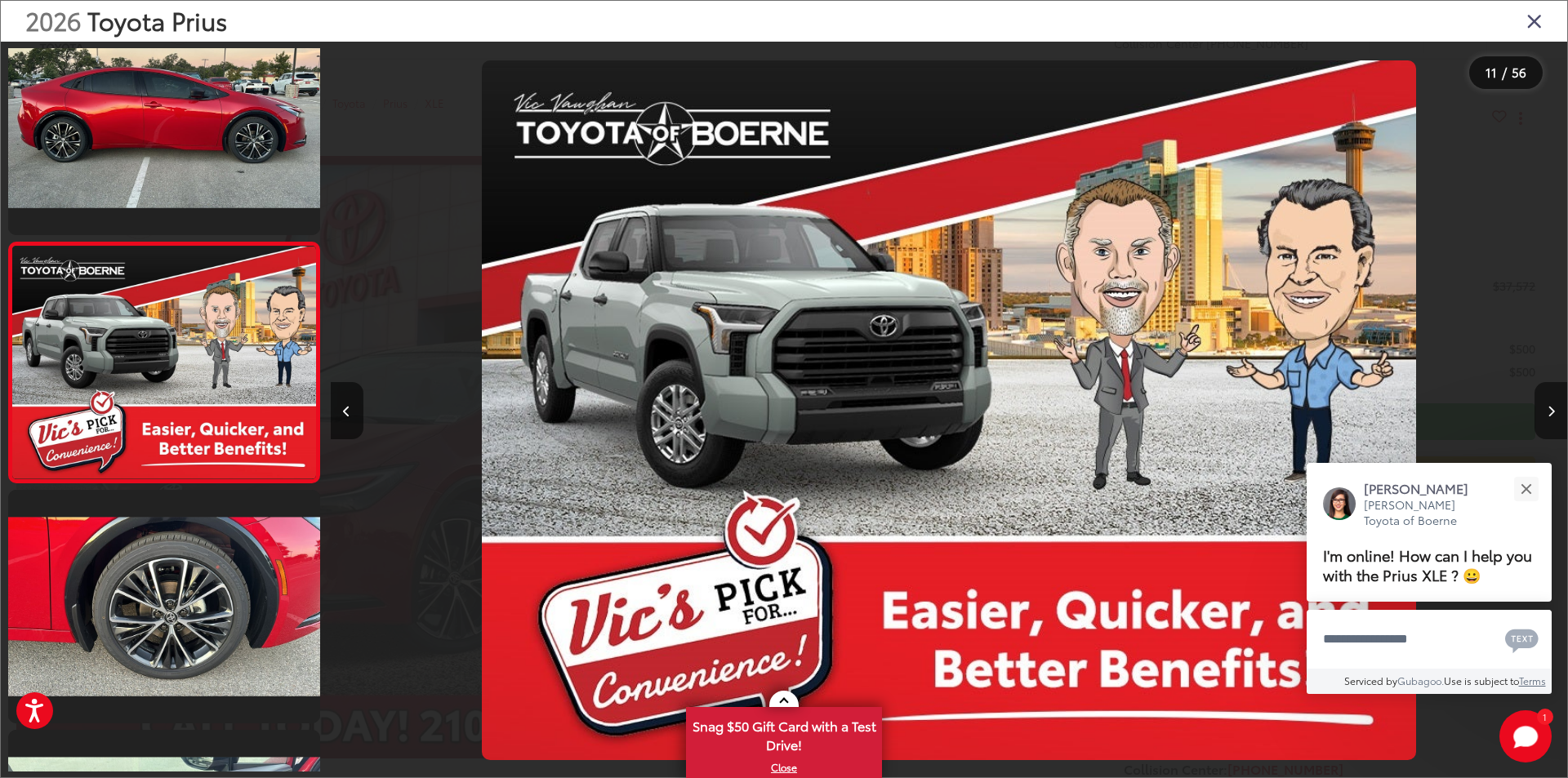
click at [1550, 412] on icon "Next image" at bounding box center [1550, 412] width 8 height 12
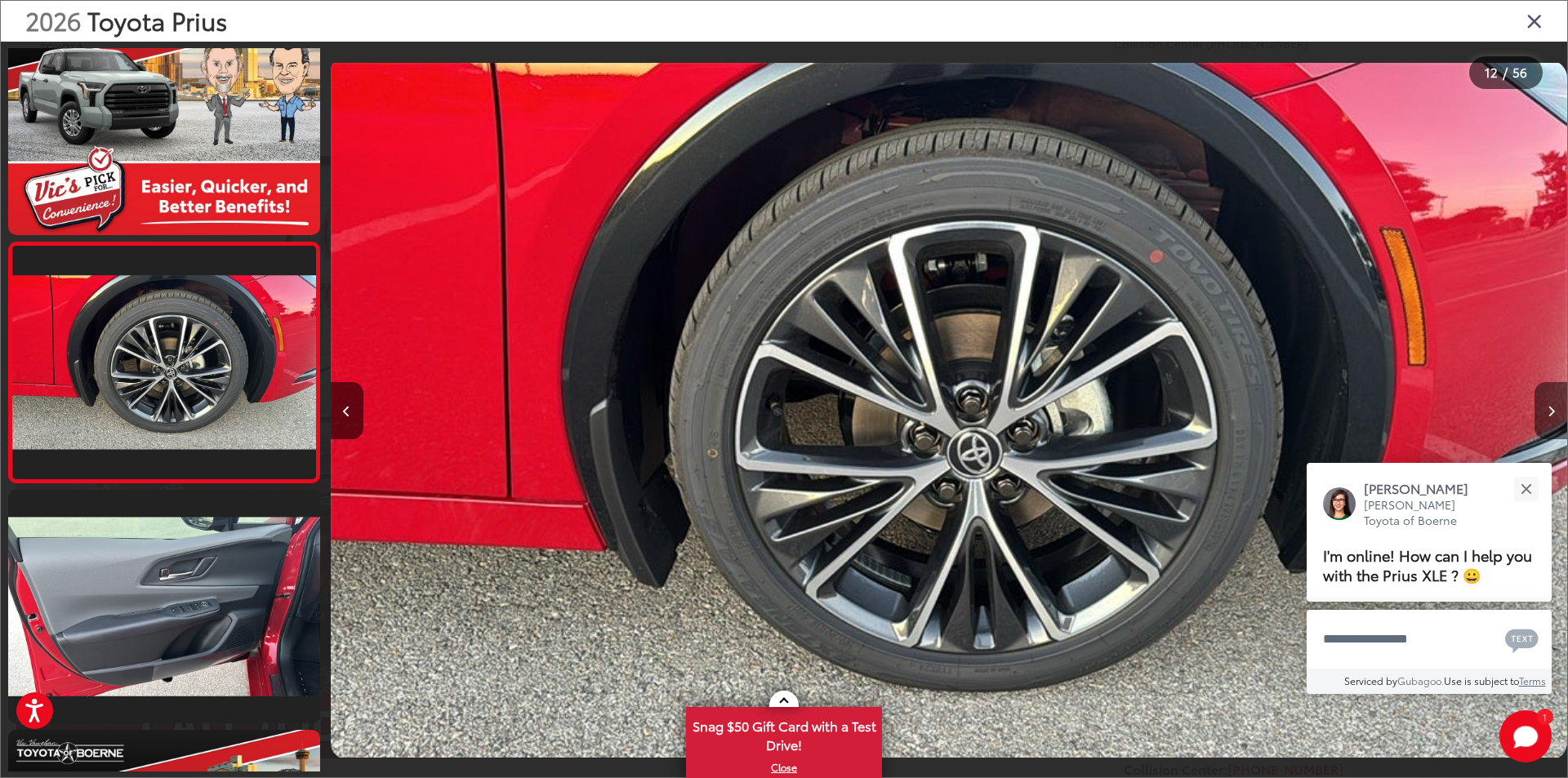
click at [1550, 412] on icon "Next image" at bounding box center [1550, 412] width 8 height 12
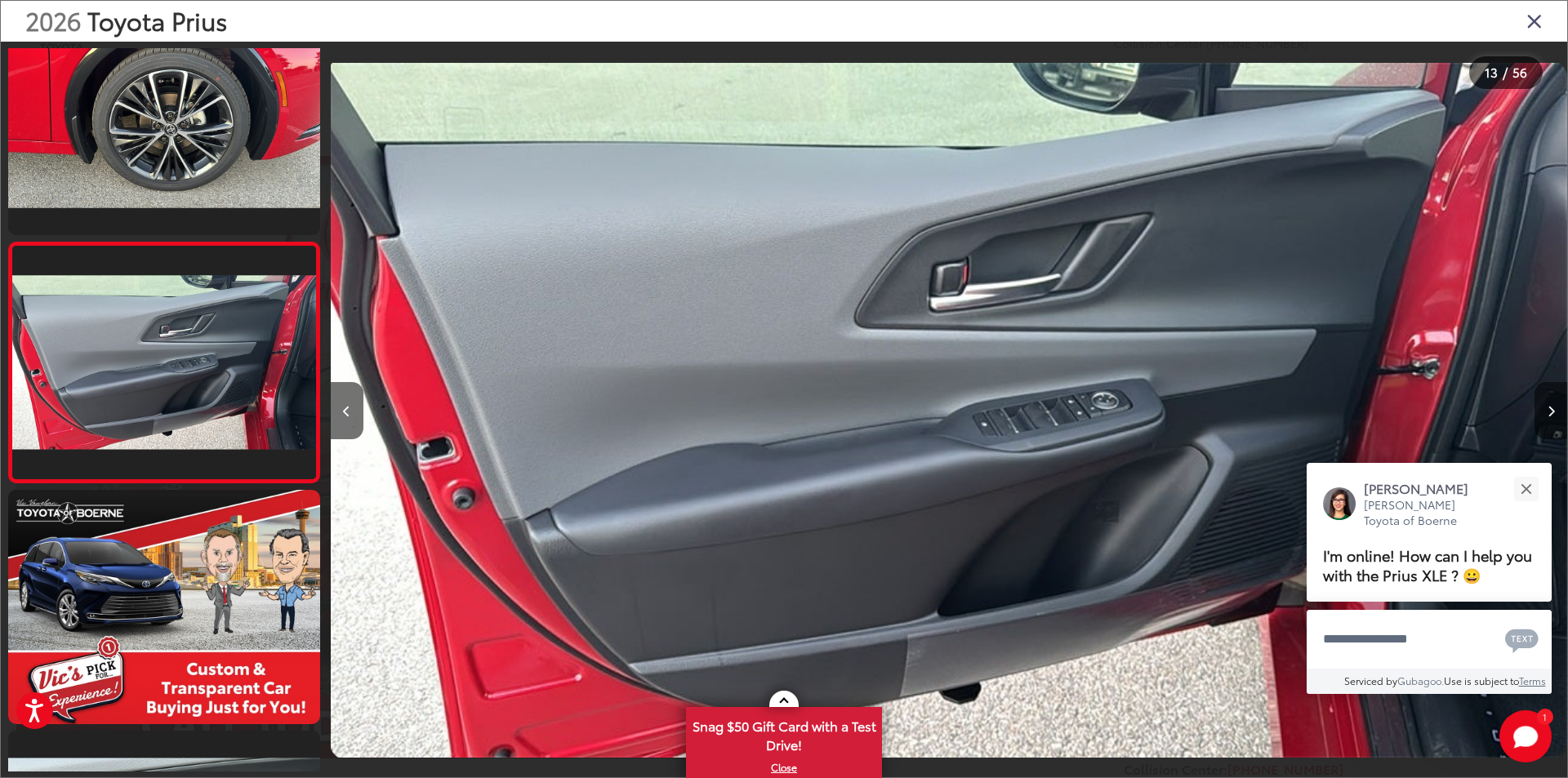
click at [1550, 412] on icon "Next image" at bounding box center [1550, 412] width 8 height 12
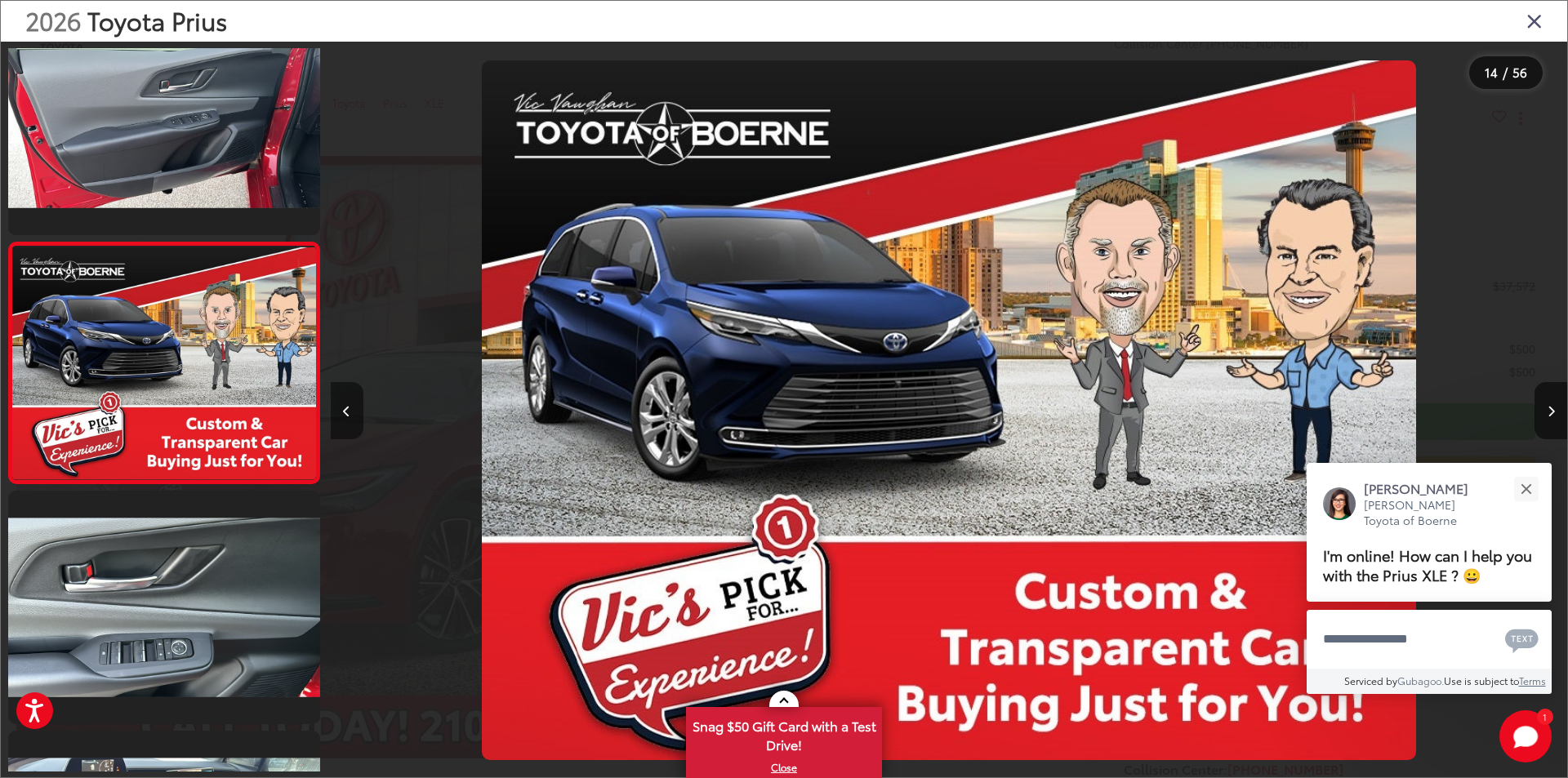
click at [346, 408] on icon "Previous image" at bounding box center [346, 412] width 8 height 12
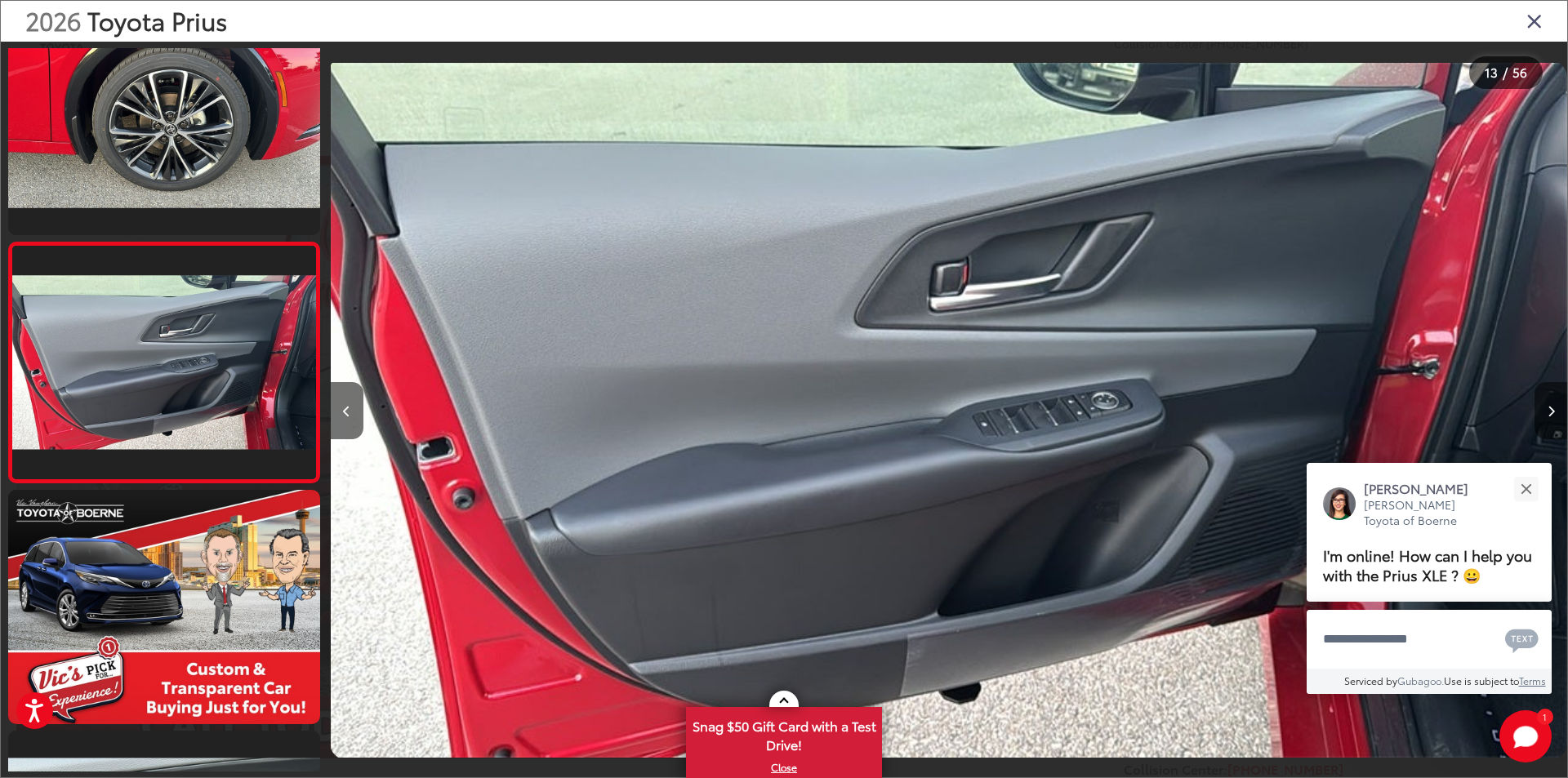
click at [1547, 409] on icon "Next image" at bounding box center [1550, 412] width 8 height 12
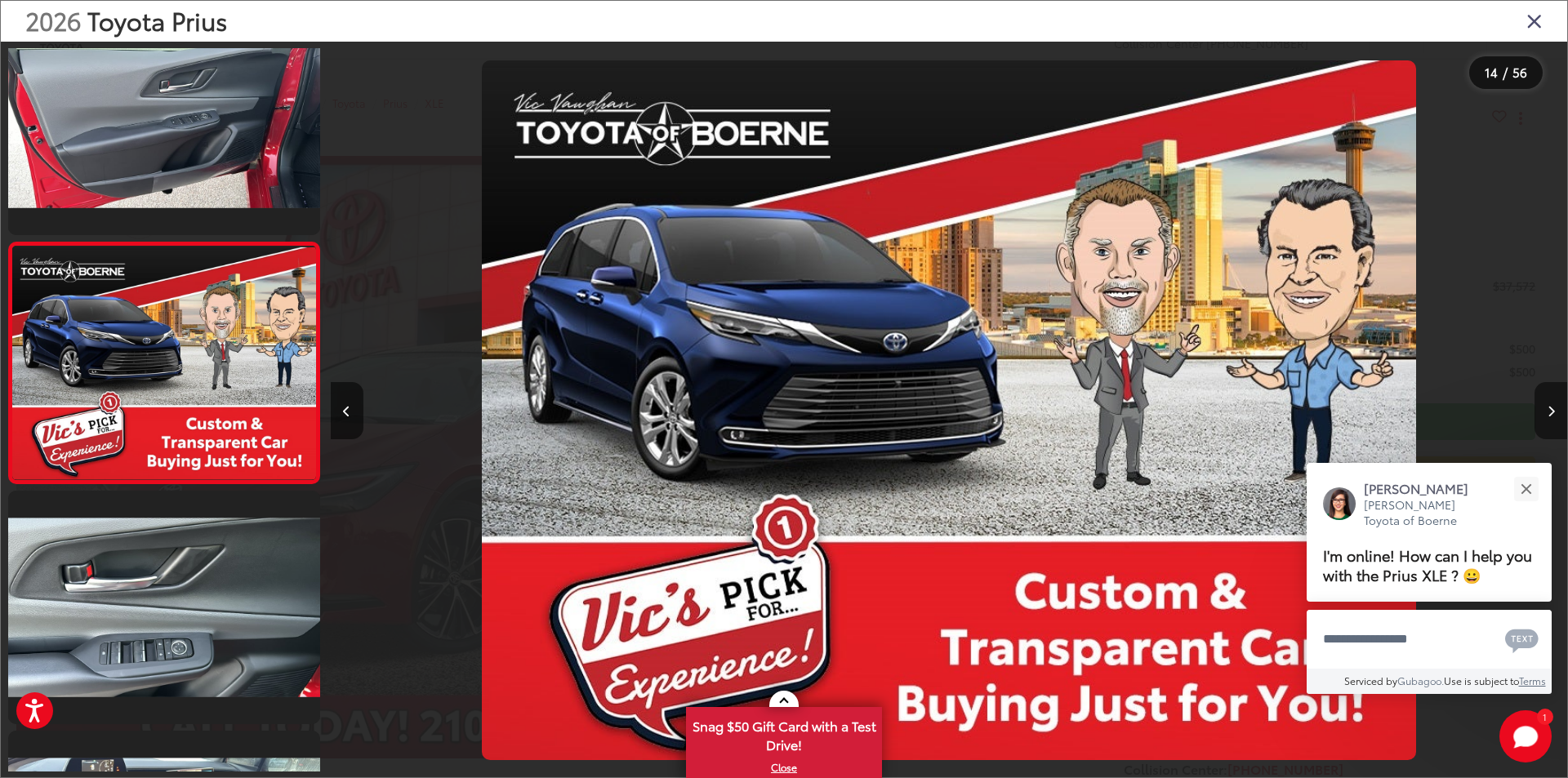
click at [1544, 408] on button "Next image" at bounding box center [1550, 411] width 33 height 57
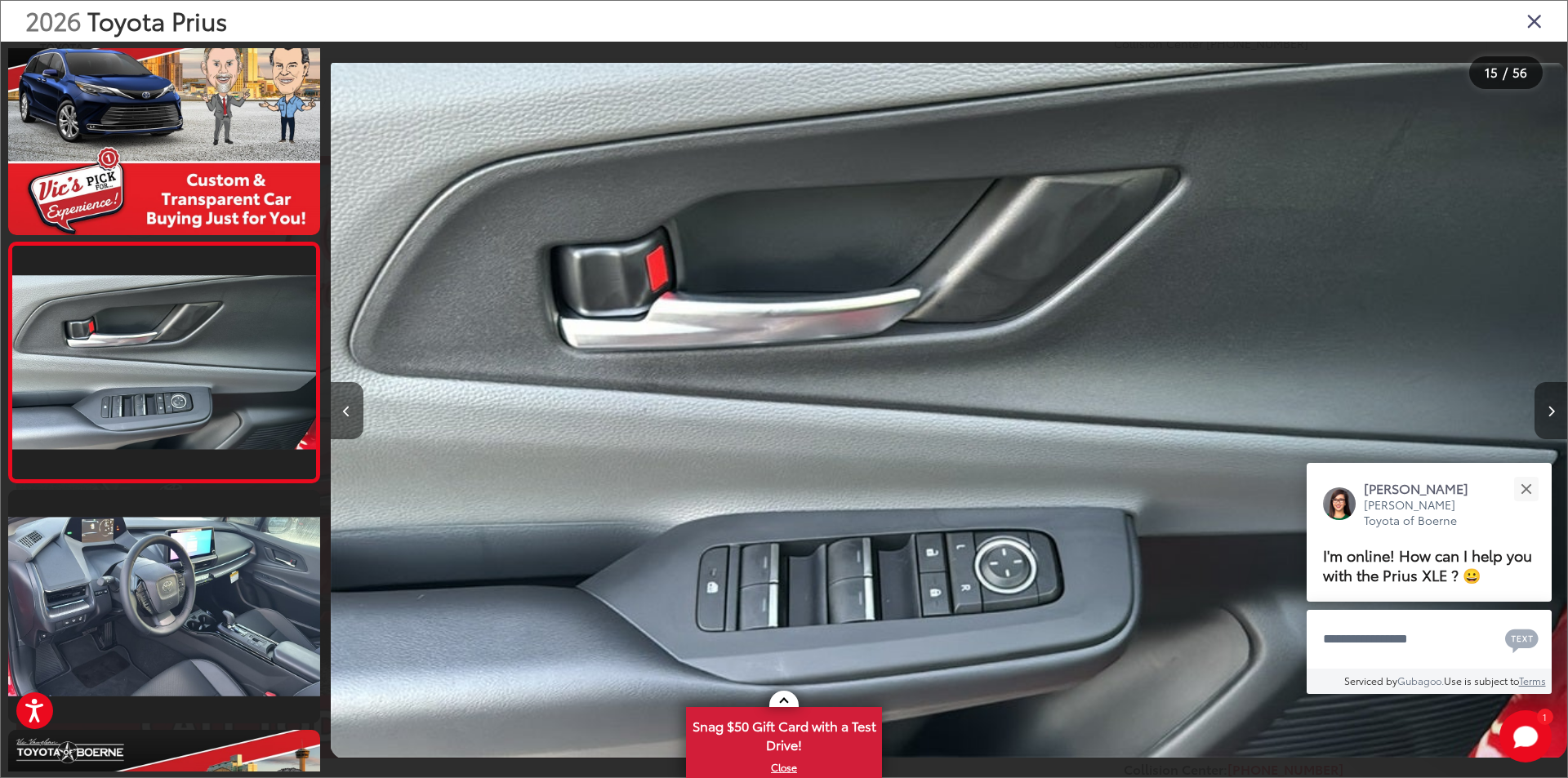
click at [1539, 408] on button "Next image" at bounding box center [1550, 411] width 33 height 57
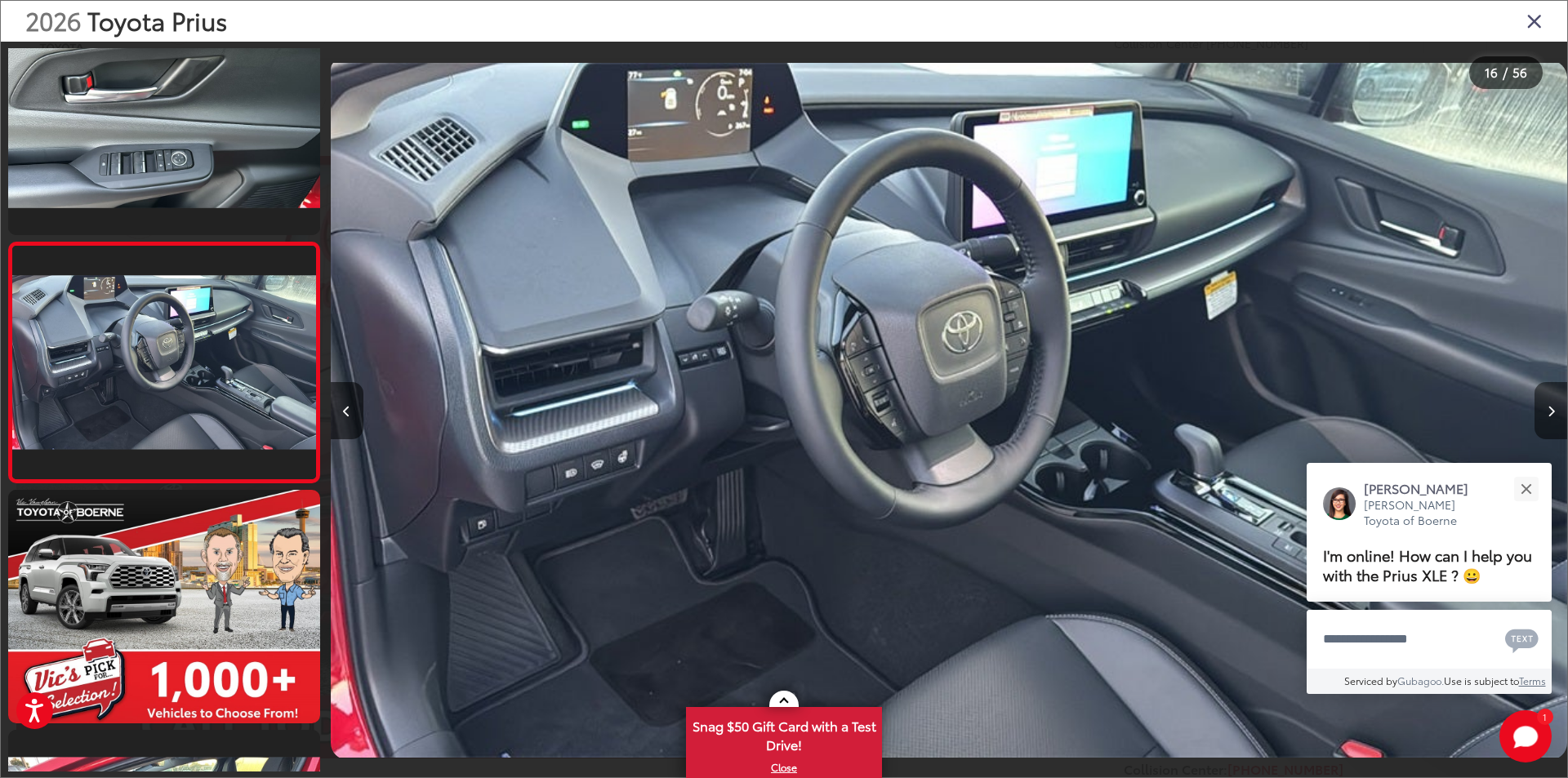
click at [1550, 409] on icon "Next image" at bounding box center [1550, 412] width 8 height 12
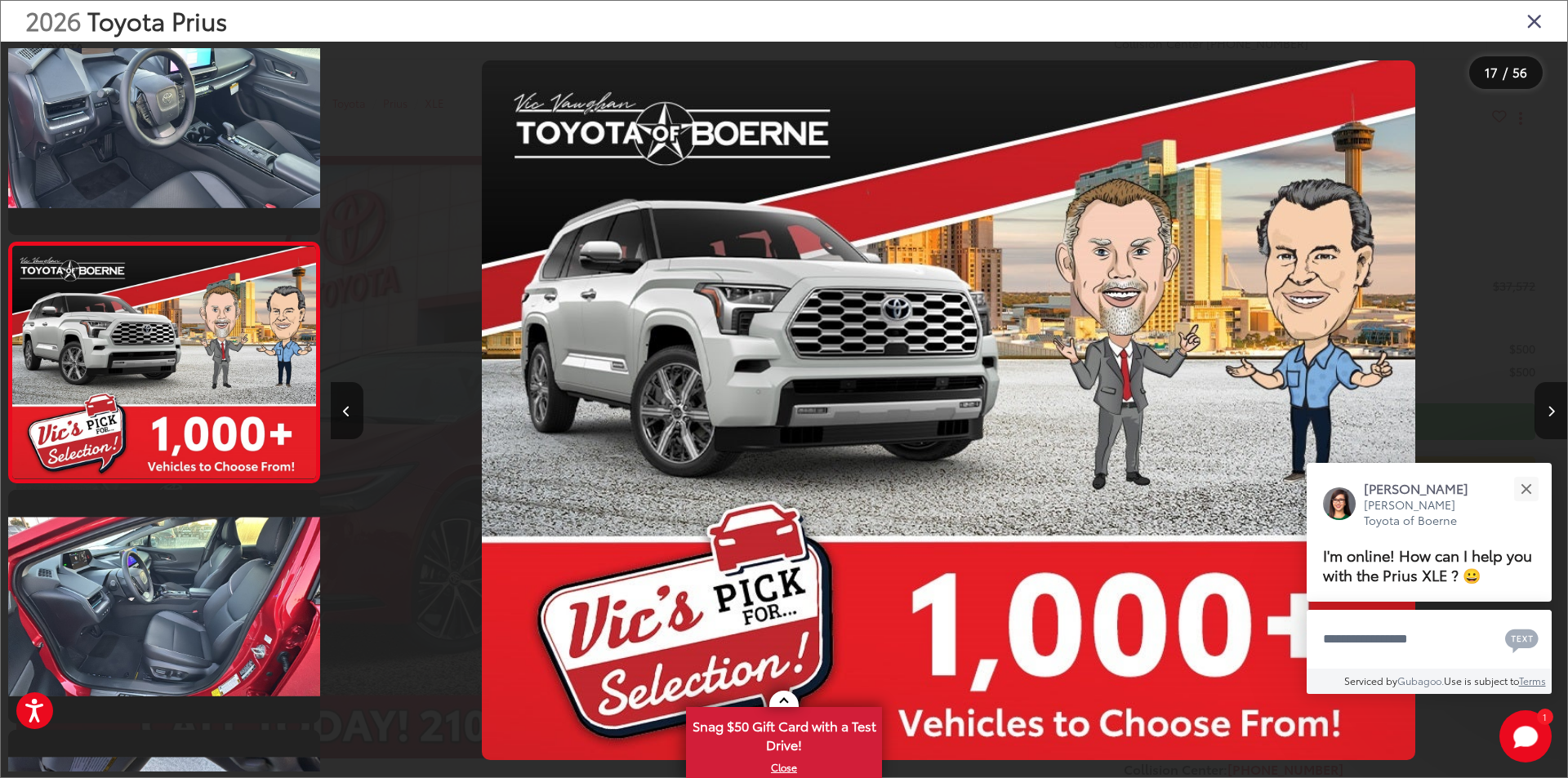
click at [1552, 410] on icon "Next image" at bounding box center [1550, 412] width 8 height 12
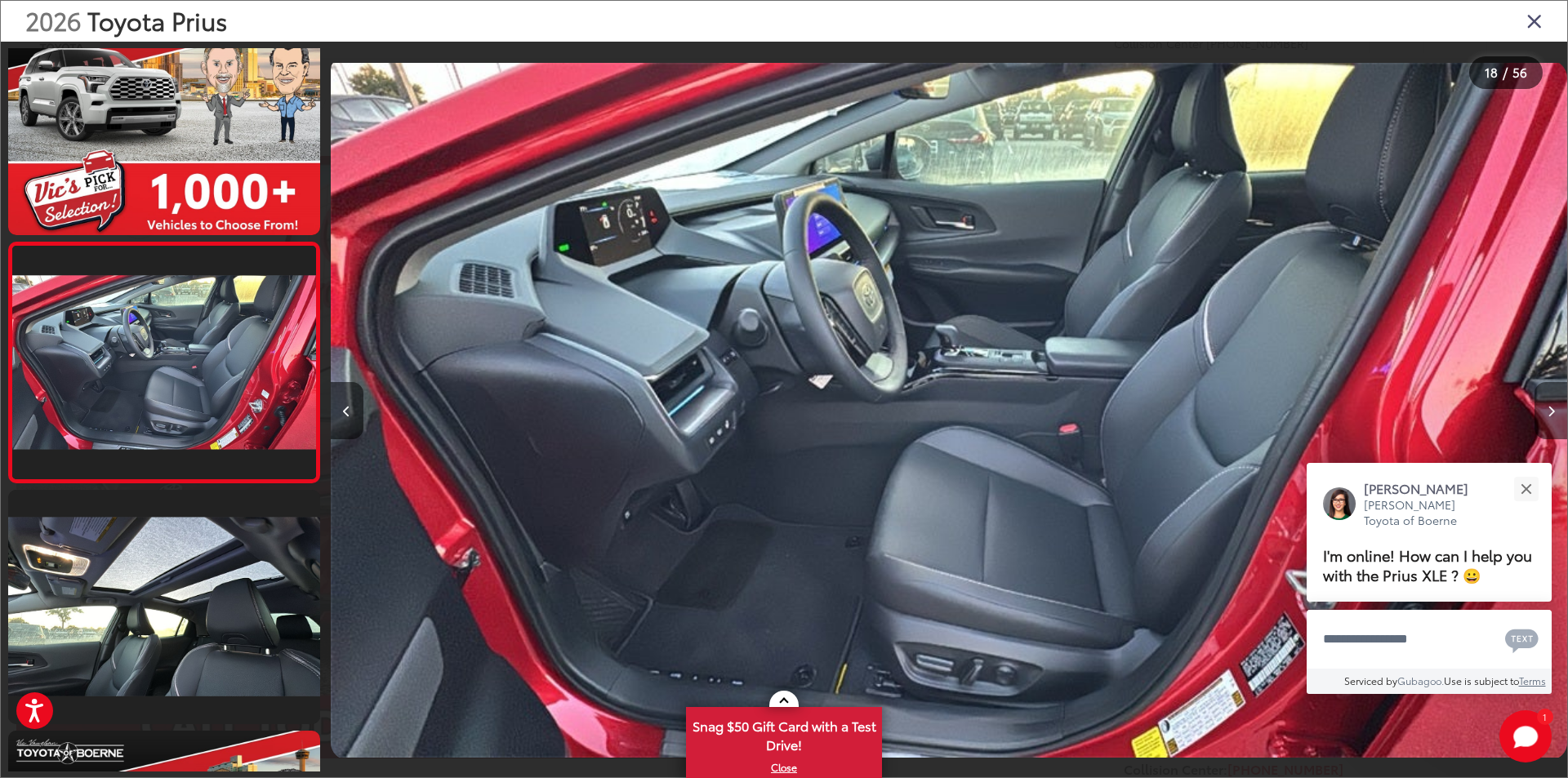
click at [1548, 409] on icon "Next image" at bounding box center [1550, 412] width 8 height 12
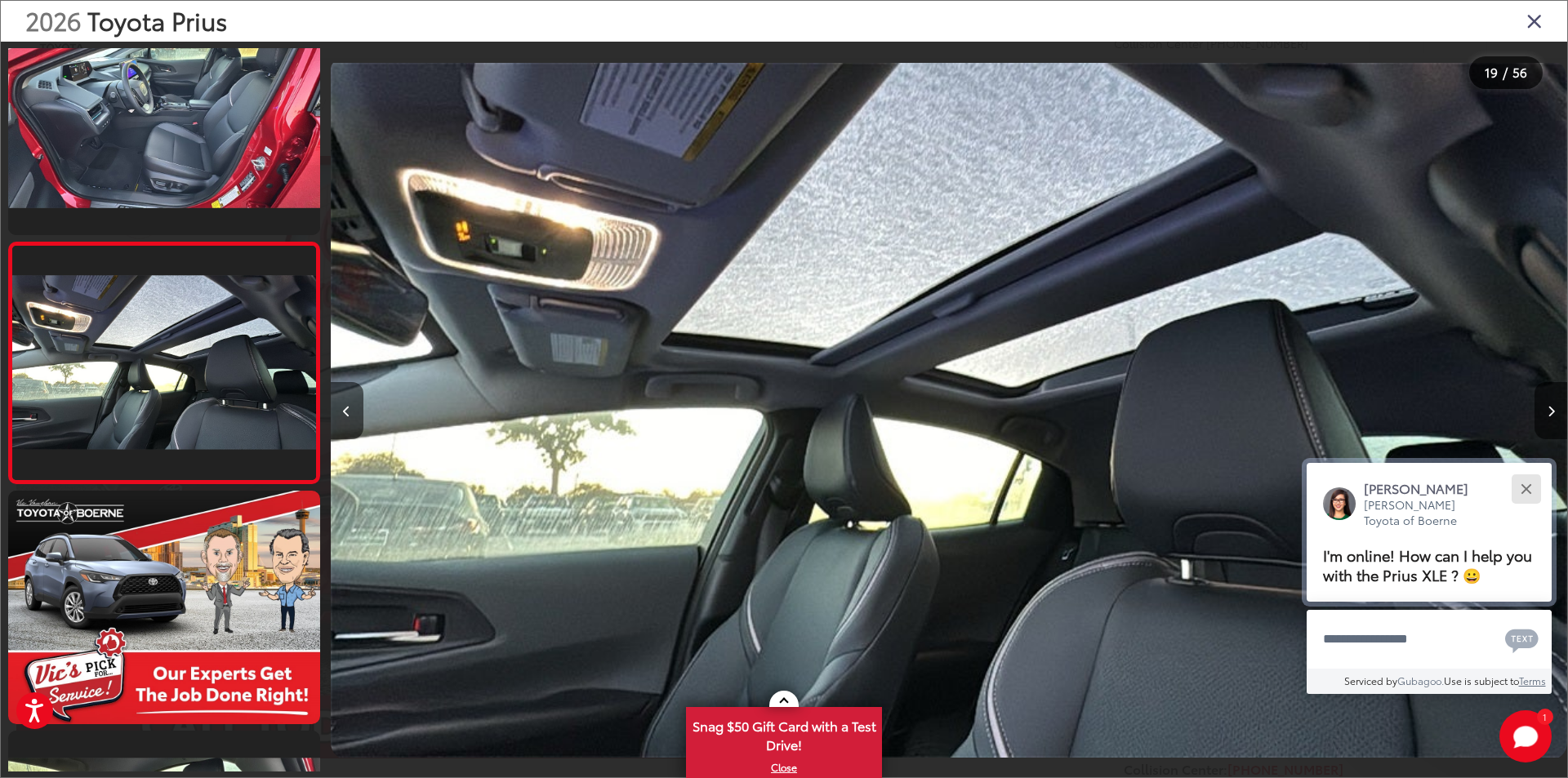
click at [1525, 490] on button "Close" at bounding box center [1525, 489] width 35 height 35
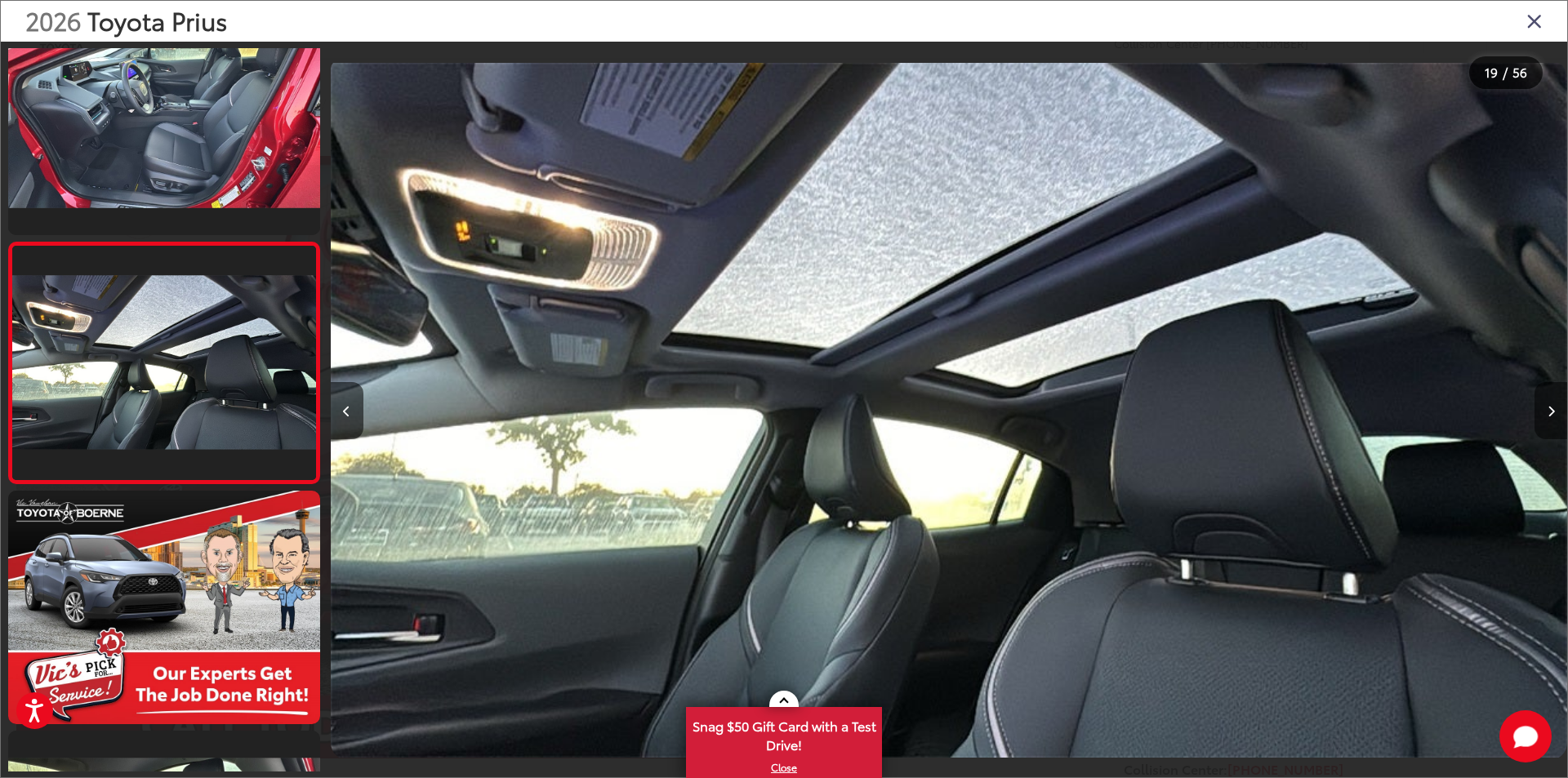
click at [1552, 407] on icon "Next image" at bounding box center [1550, 412] width 8 height 12
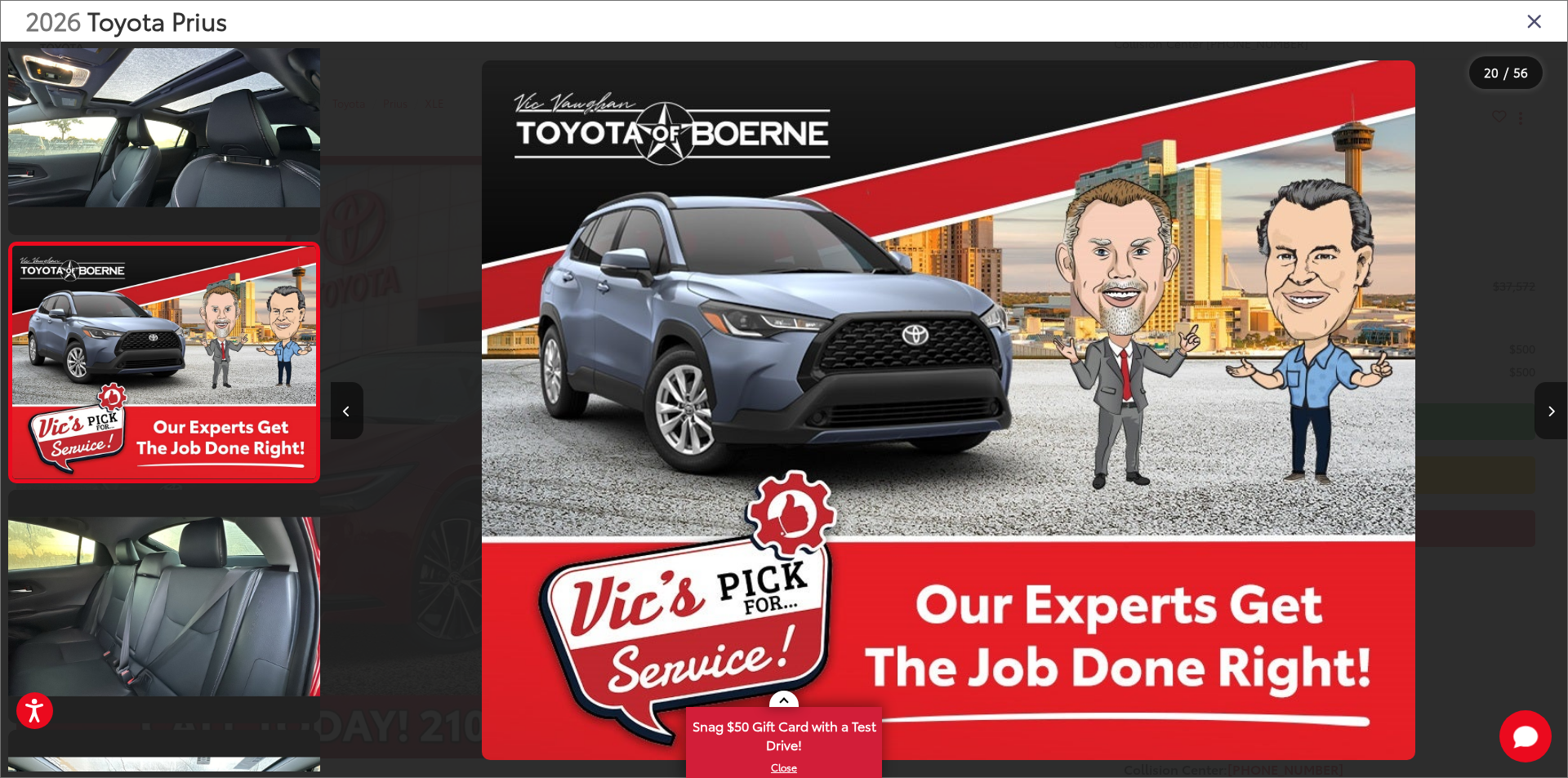
click at [1540, 406] on button "Next image" at bounding box center [1550, 411] width 33 height 57
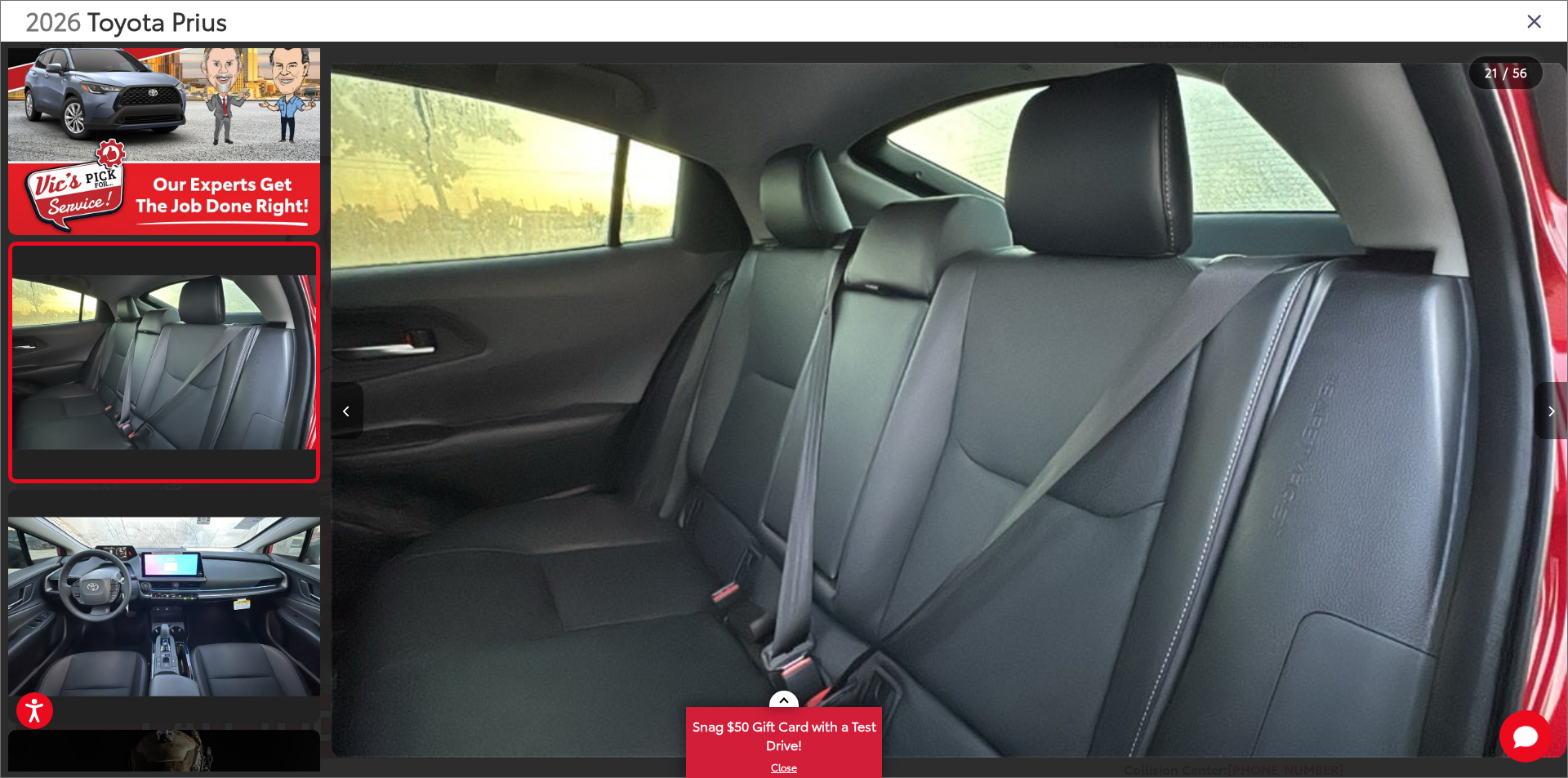
click at [1550, 407] on icon "Next image" at bounding box center [1550, 412] width 8 height 12
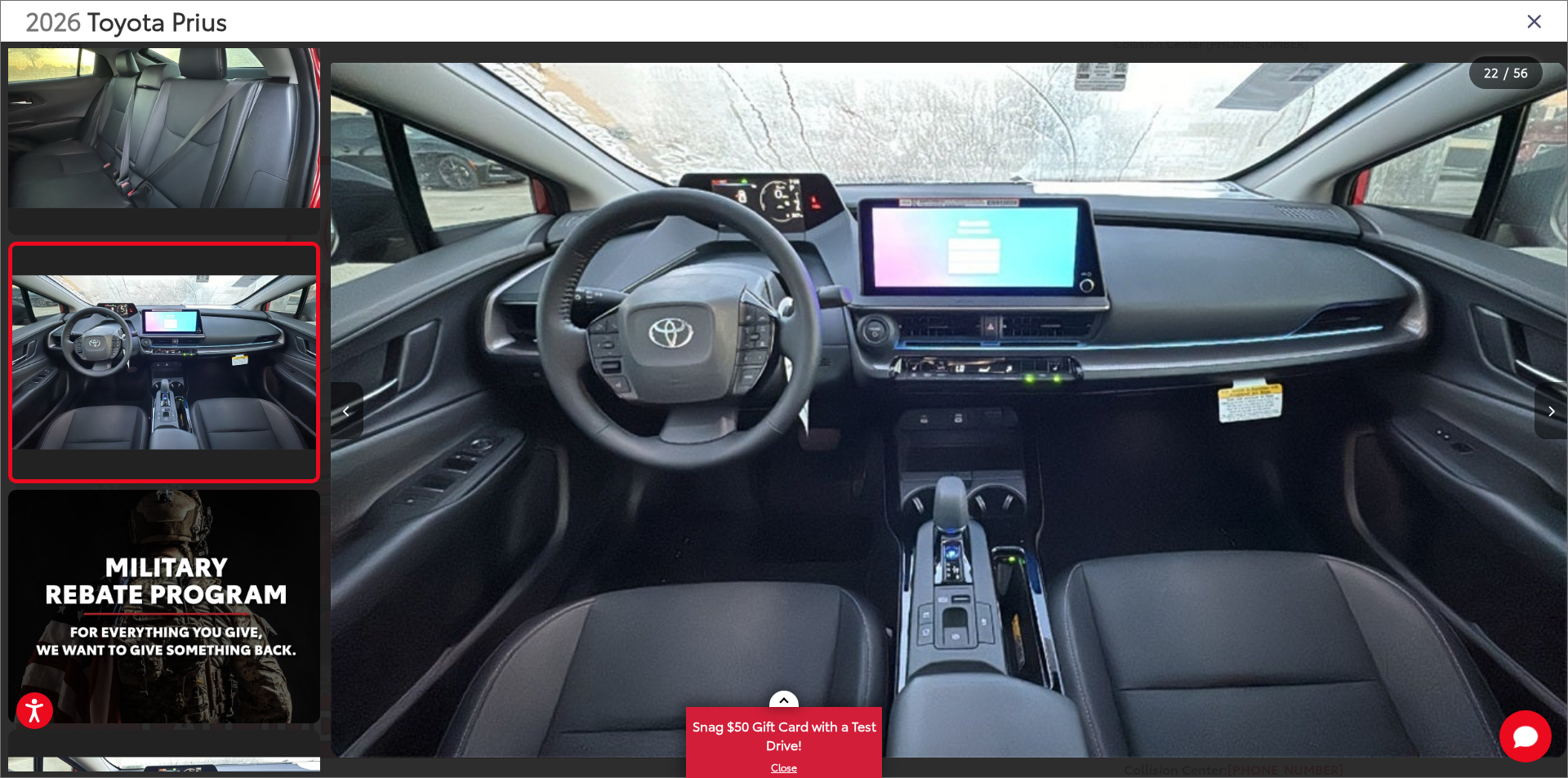
click at [1555, 410] on button "Next image" at bounding box center [1550, 411] width 33 height 57
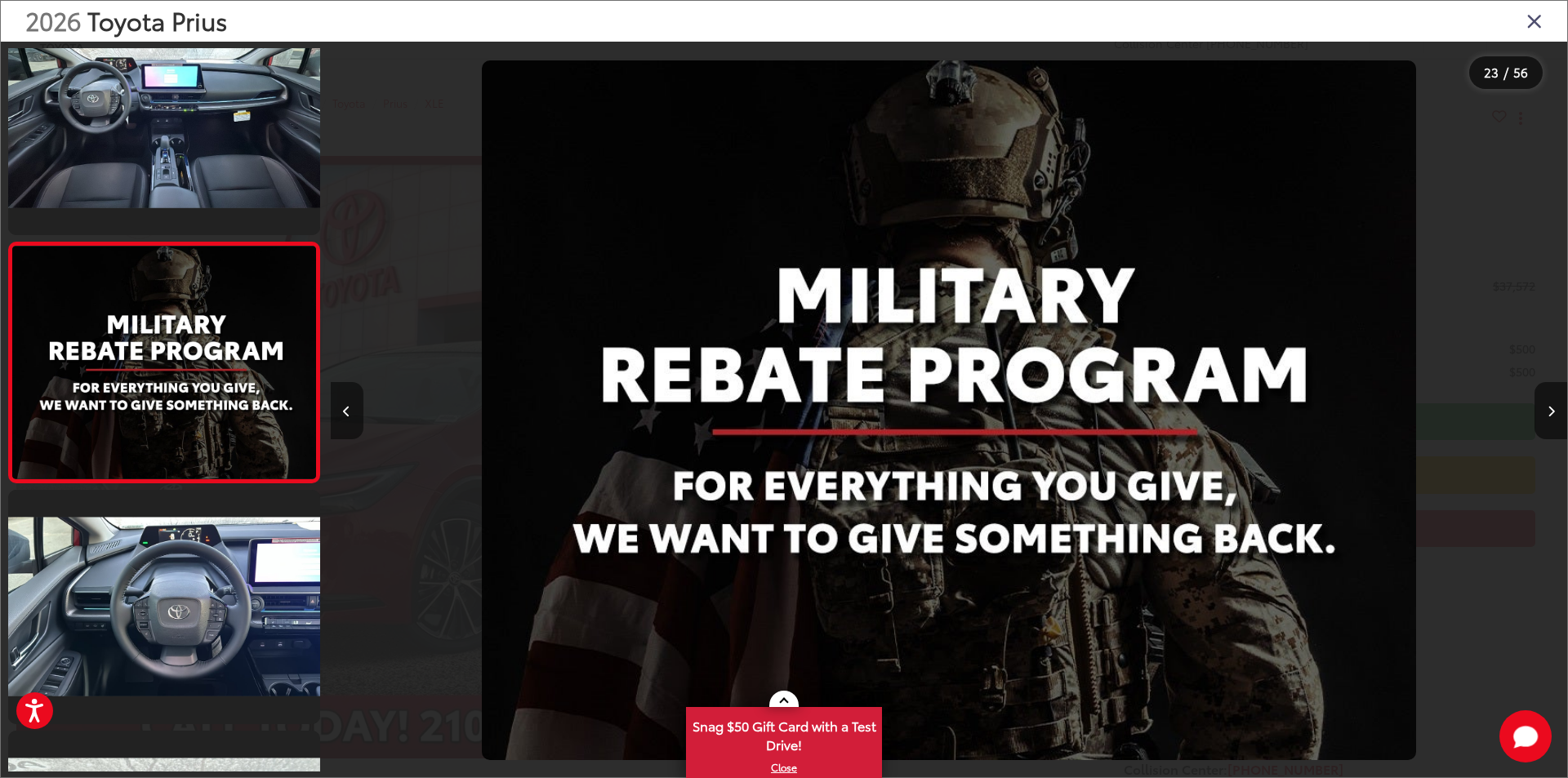
click at [345, 412] on icon "Previous image" at bounding box center [346, 412] width 8 height 12
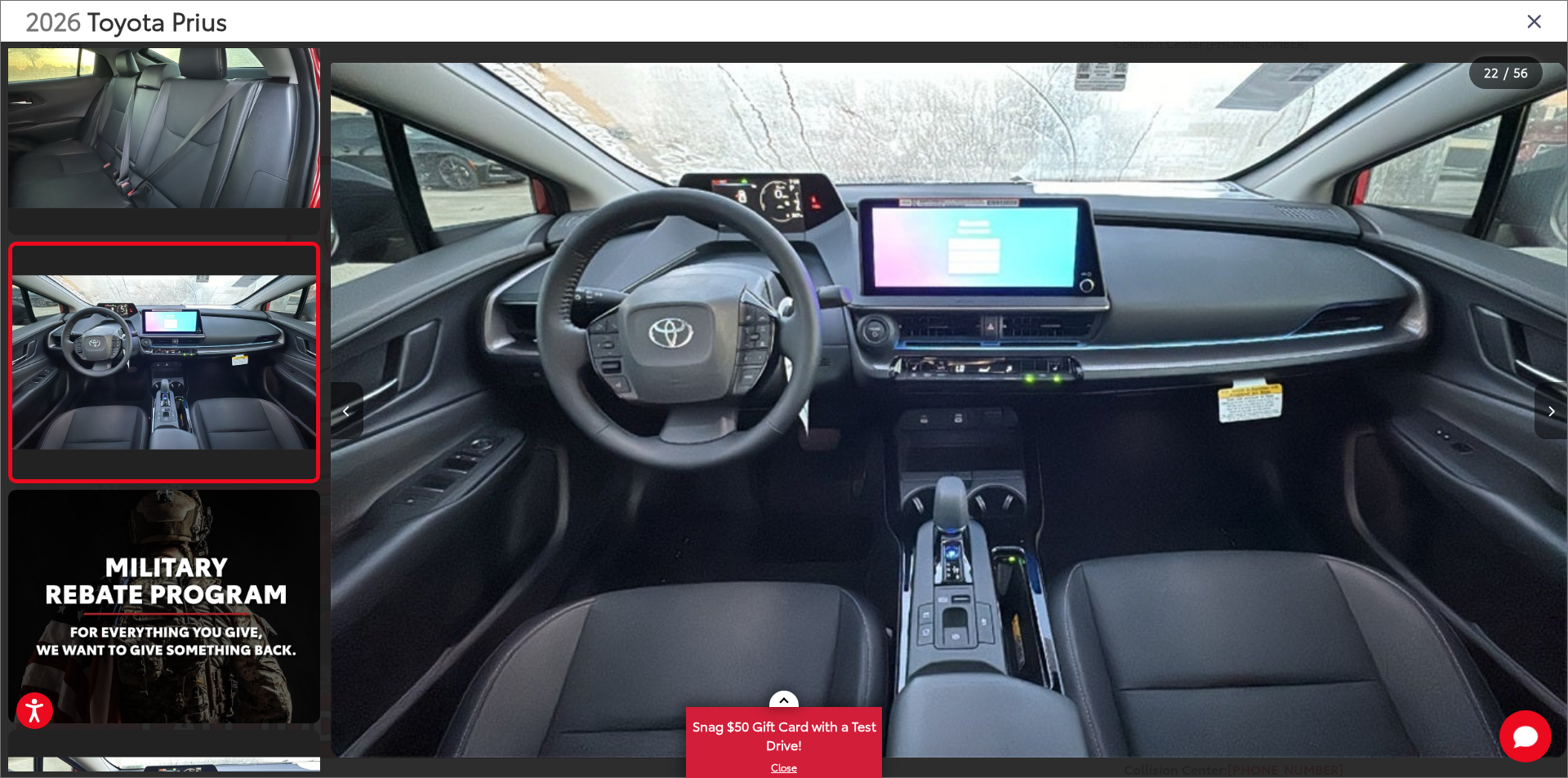
click at [1551, 411] on icon "Next image" at bounding box center [1550, 412] width 8 height 12
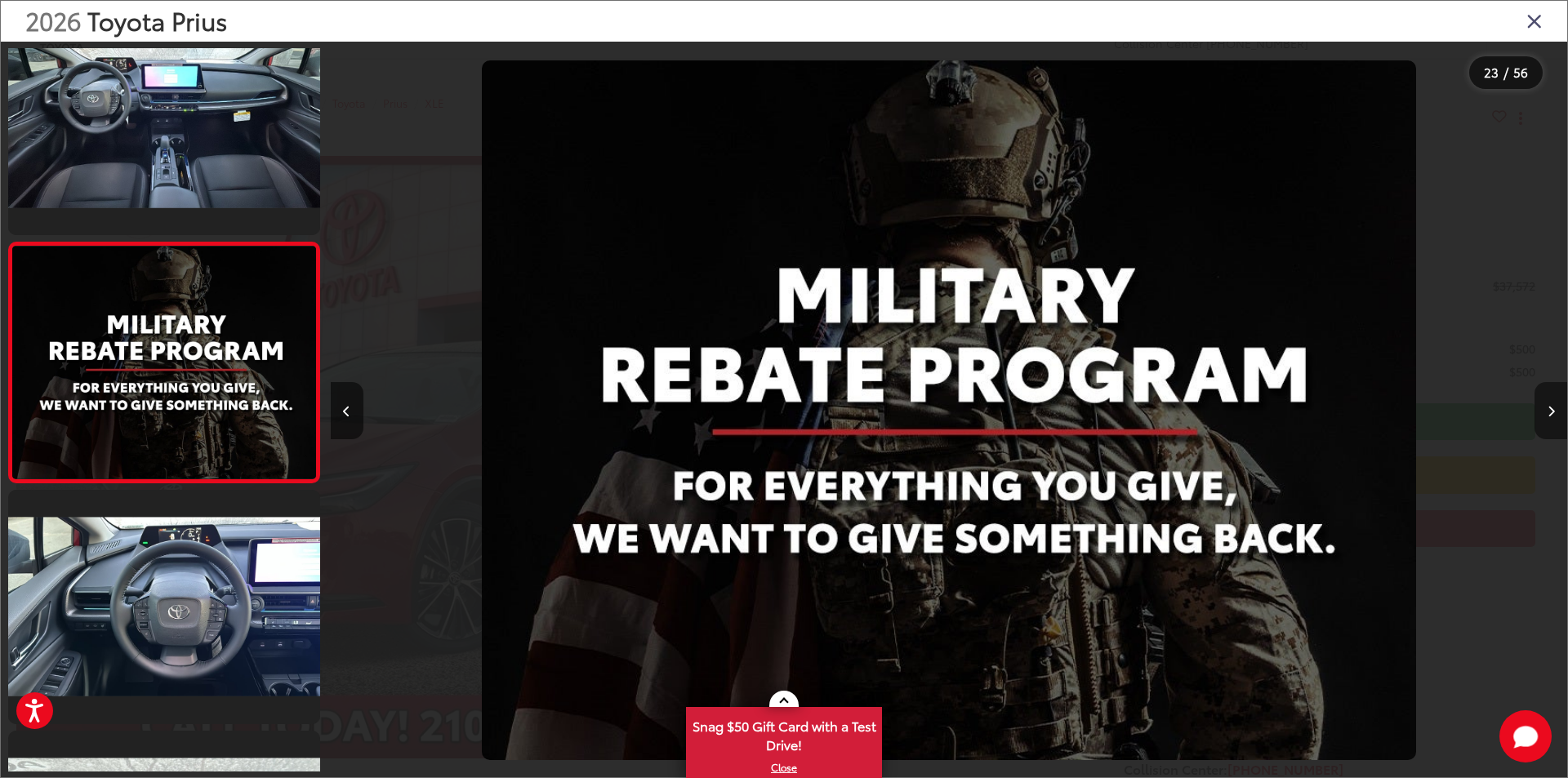
click at [1540, 410] on button "Next image" at bounding box center [1550, 411] width 33 height 57
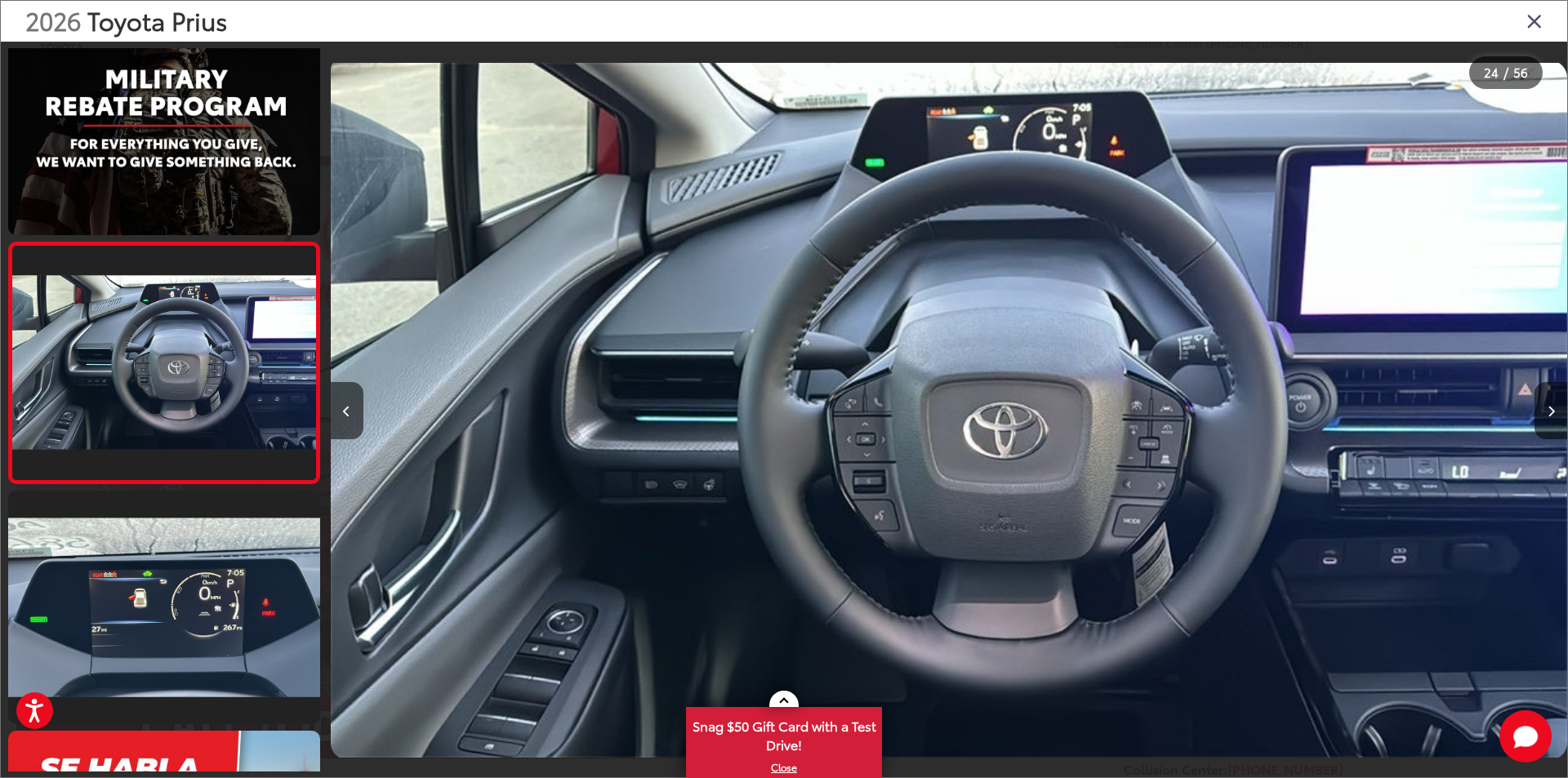
click at [1510, 400] on div at bounding box center [1412, 411] width 309 height 738
click at [1551, 409] on icon "Next image" at bounding box center [1550, 412] width 8 height 12
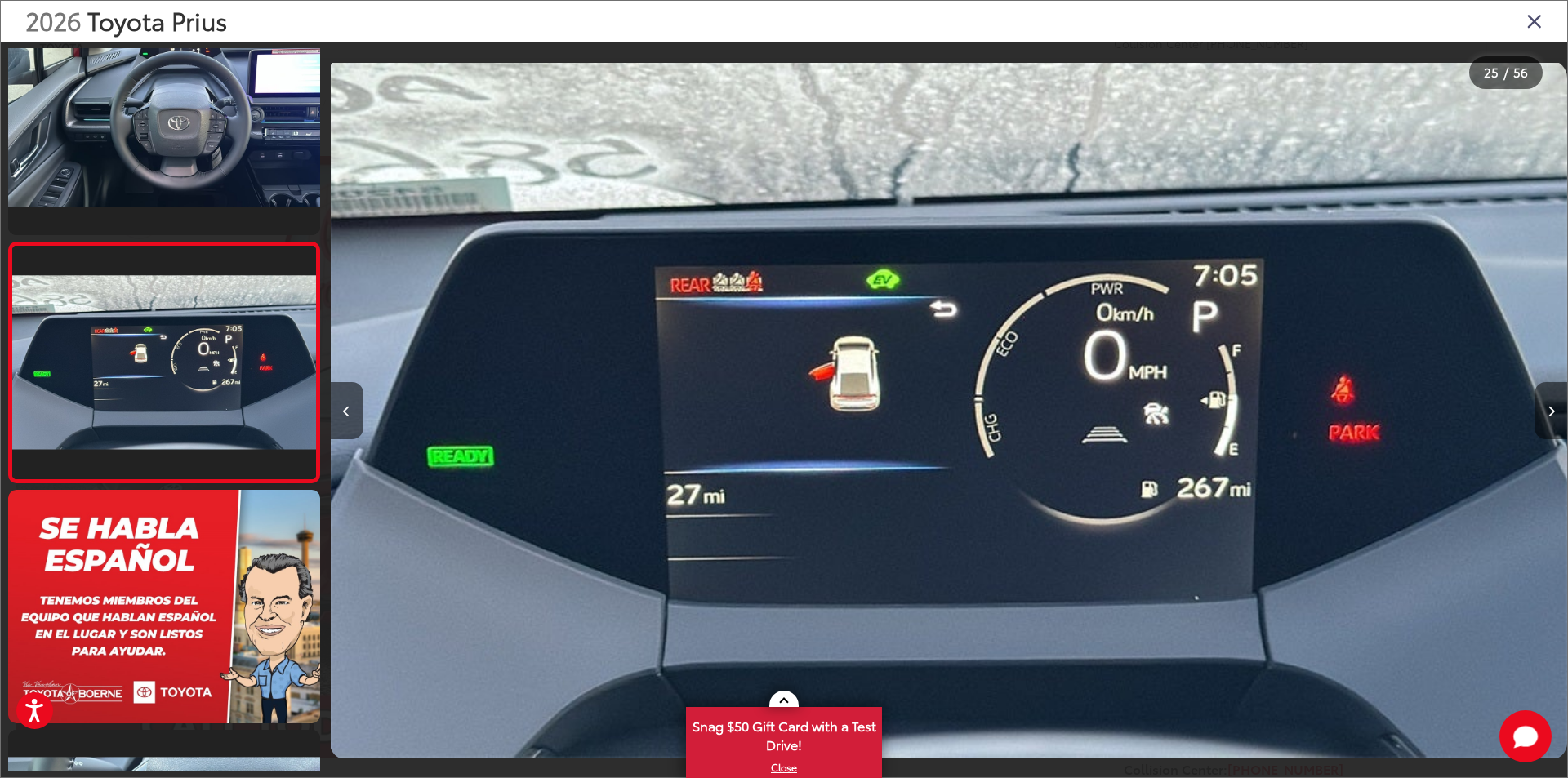
click at [1551, 409] on icon "Next image" at bounding box center [1550, 412] width 8 height 12
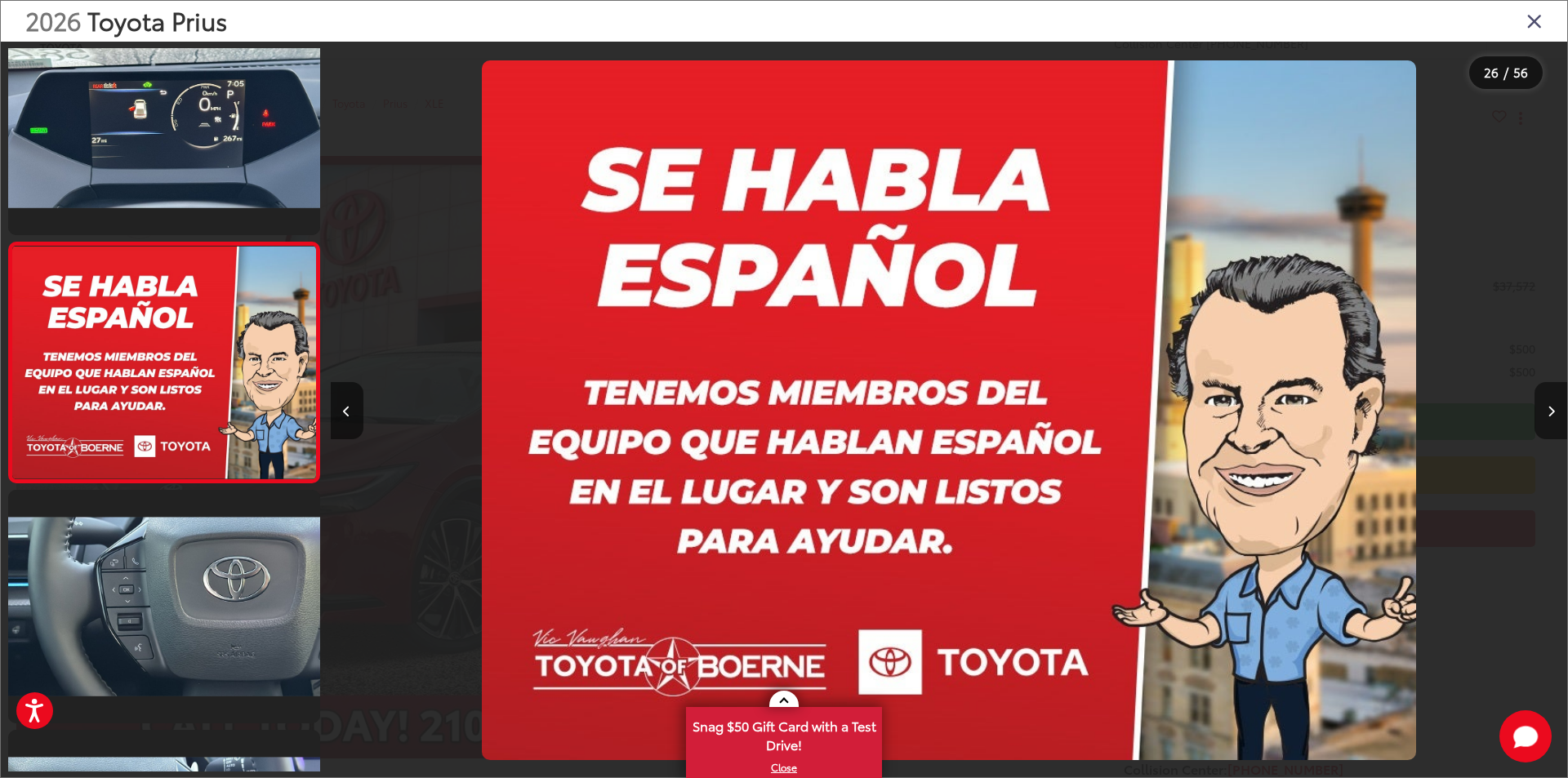
click at [1545, 409] on button "Next image" at bounding box center [1550, 411] width 33 height 57
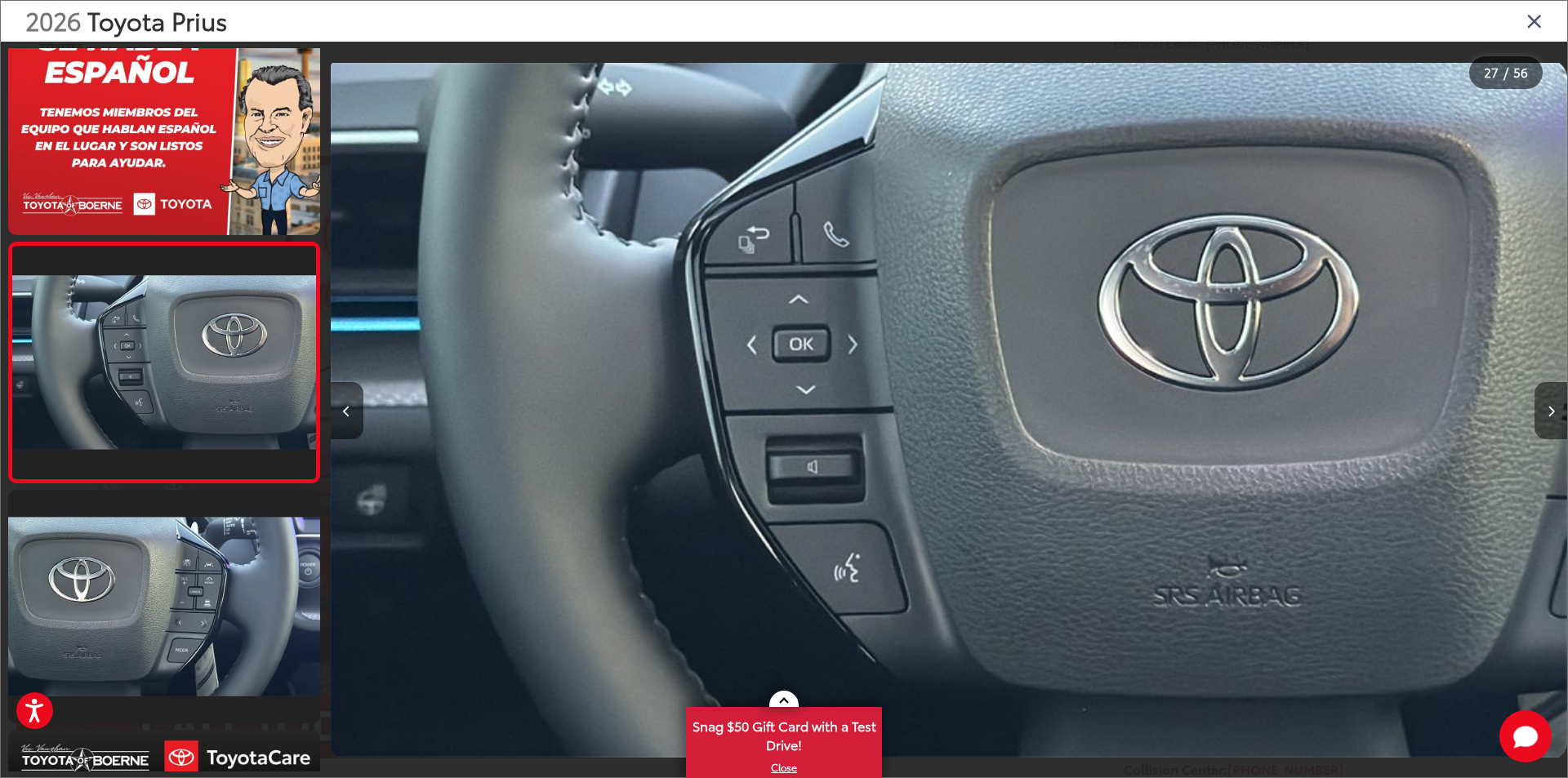
click at [1539, 408] on button "Next image" at bounding box center [1550, 411] width 33 height 57
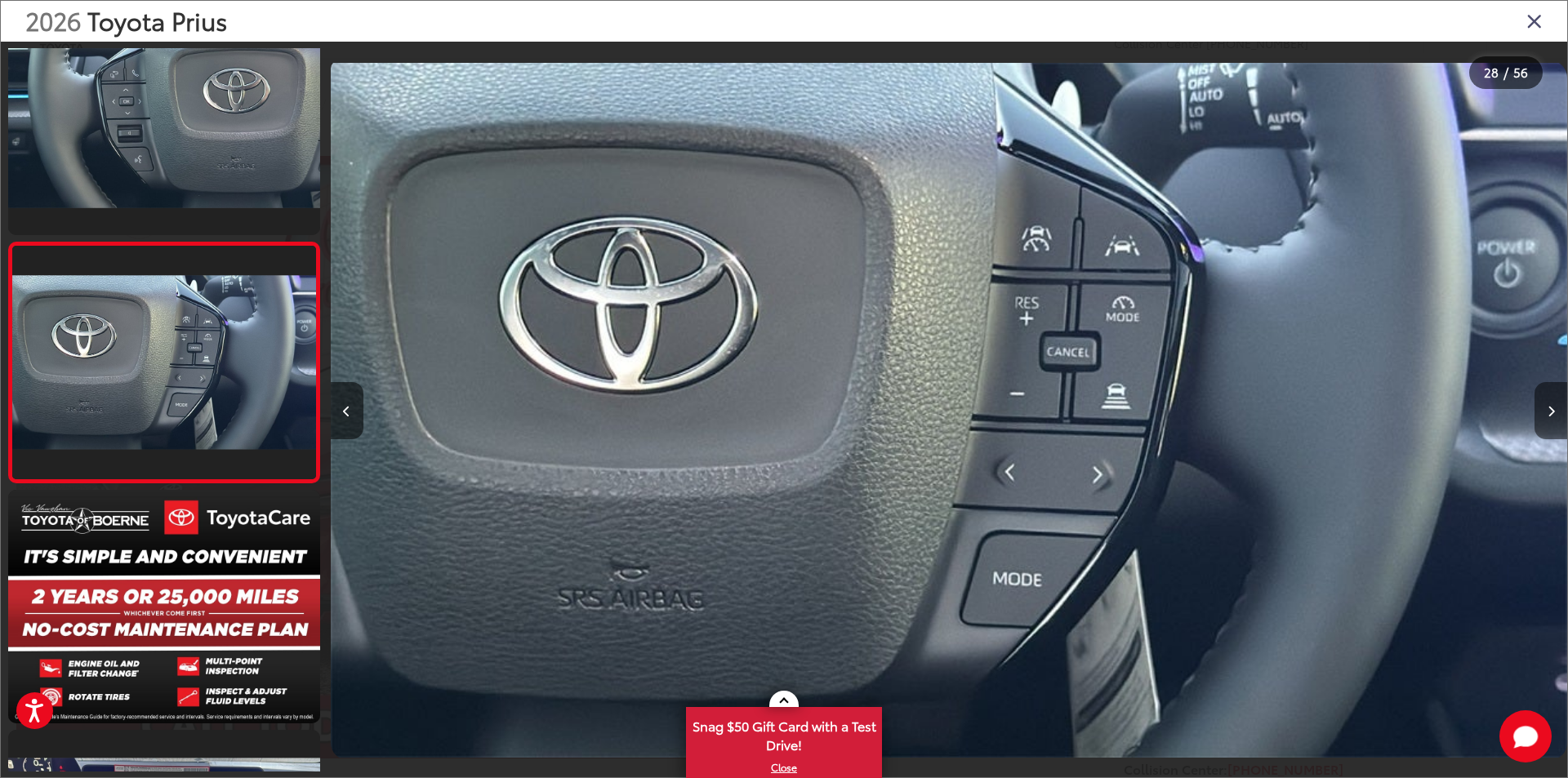
click at [1539, 408] on button "Next image" at bounding box center [1550, 411] width 33 height 57
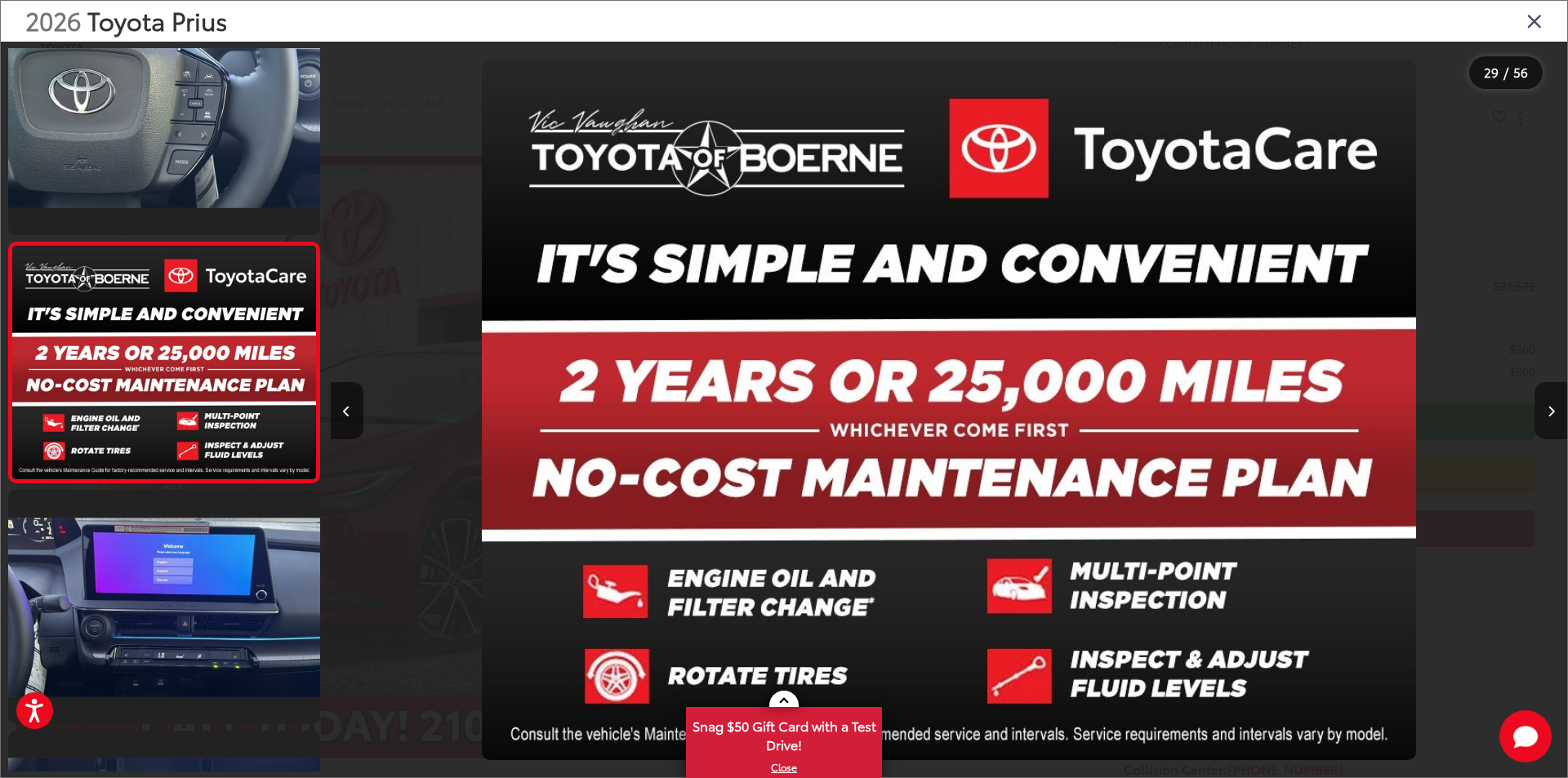
click at [1553, 406] on icon "Next image" at bounding box center [1550, 412] width 8 height 12
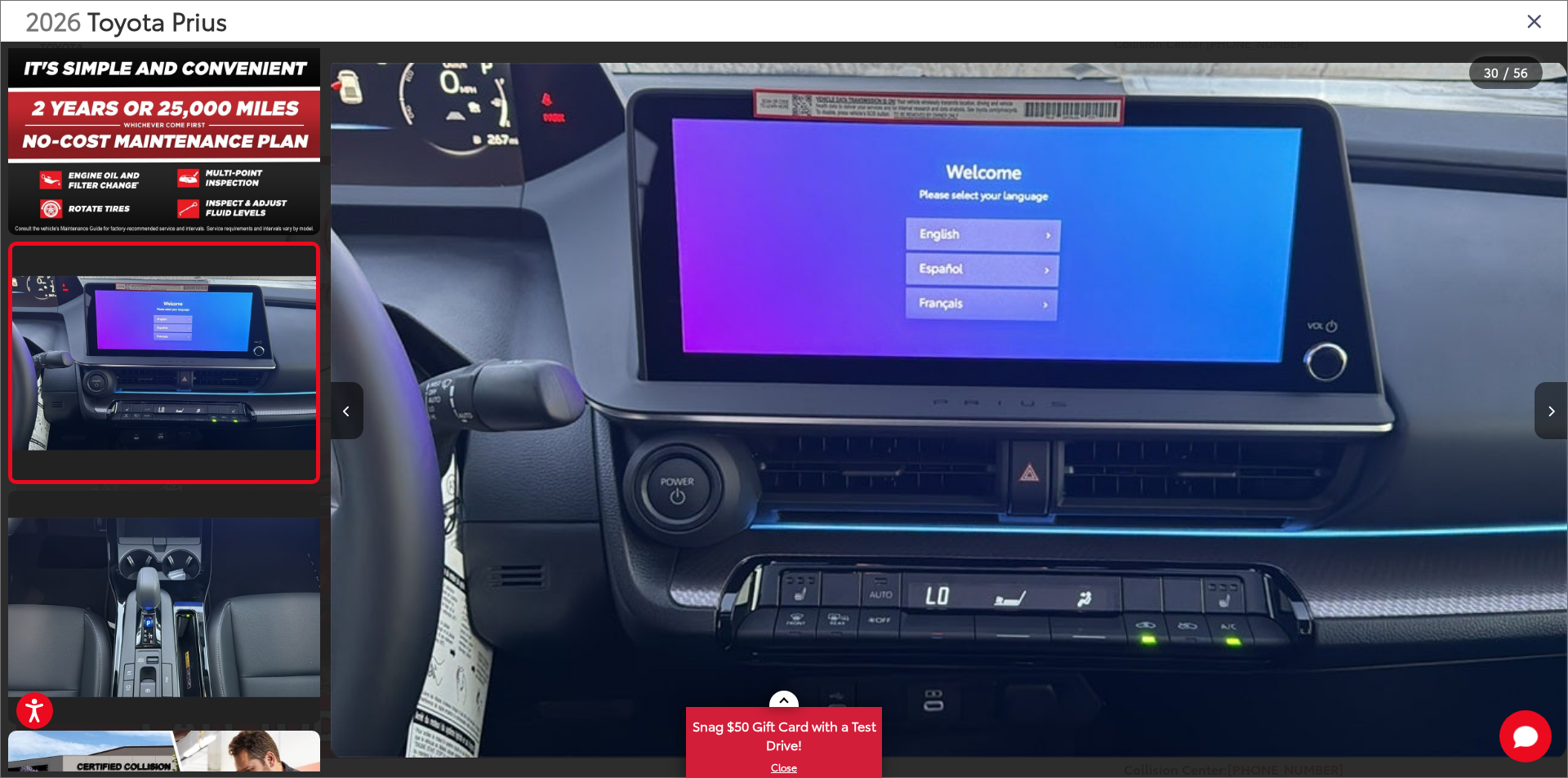
click at [1549, 410] on icon "Next image" at bounding box center [1550, 412] width 8 height 12
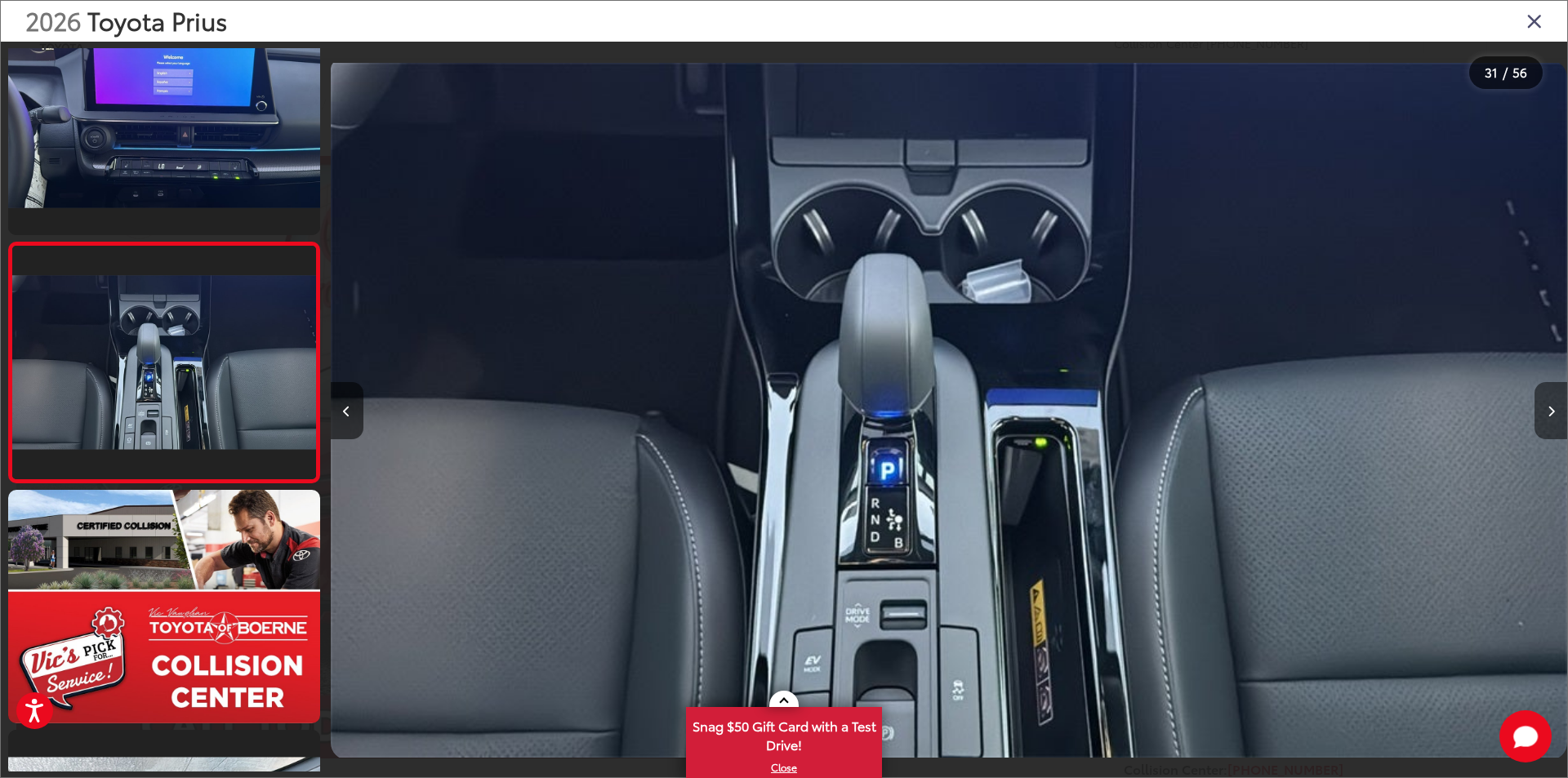
click at [1549, 410] on icon "Next image" at bounding box center [1550, 412] width 8 height 12
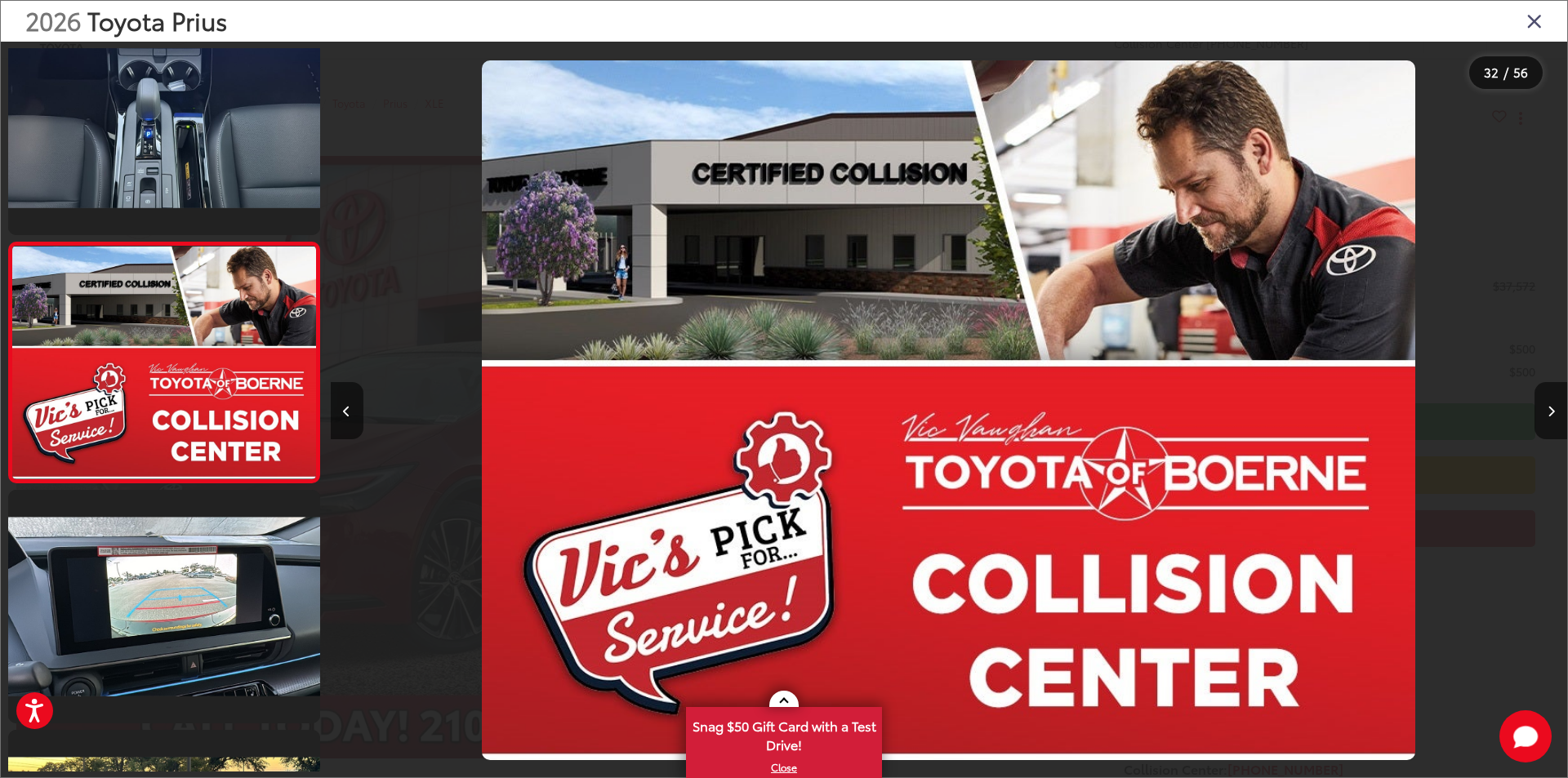
click at [1533, 23] on icon "Close gallery" at bounding box center [1535, 20] width 17 height 21
